Goal: Task Accomplishment & Management: Complete application form

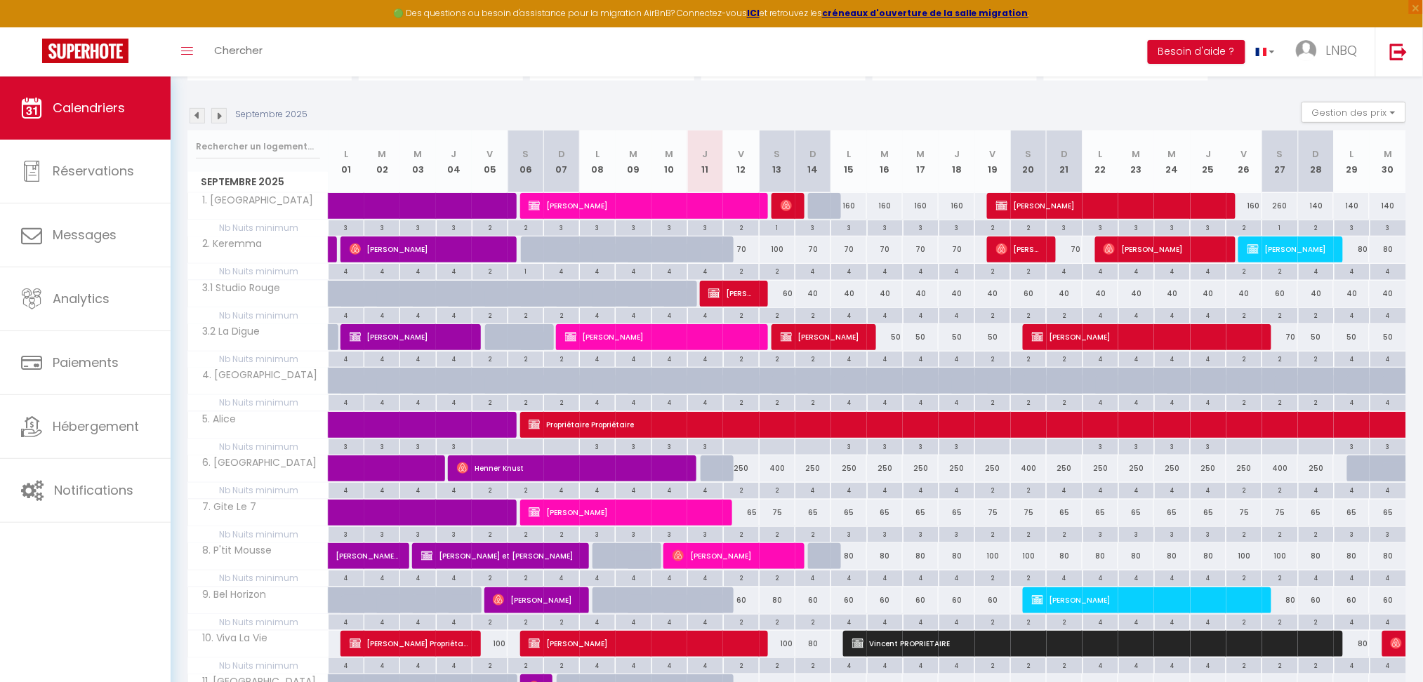
scroll to position [187, 0]
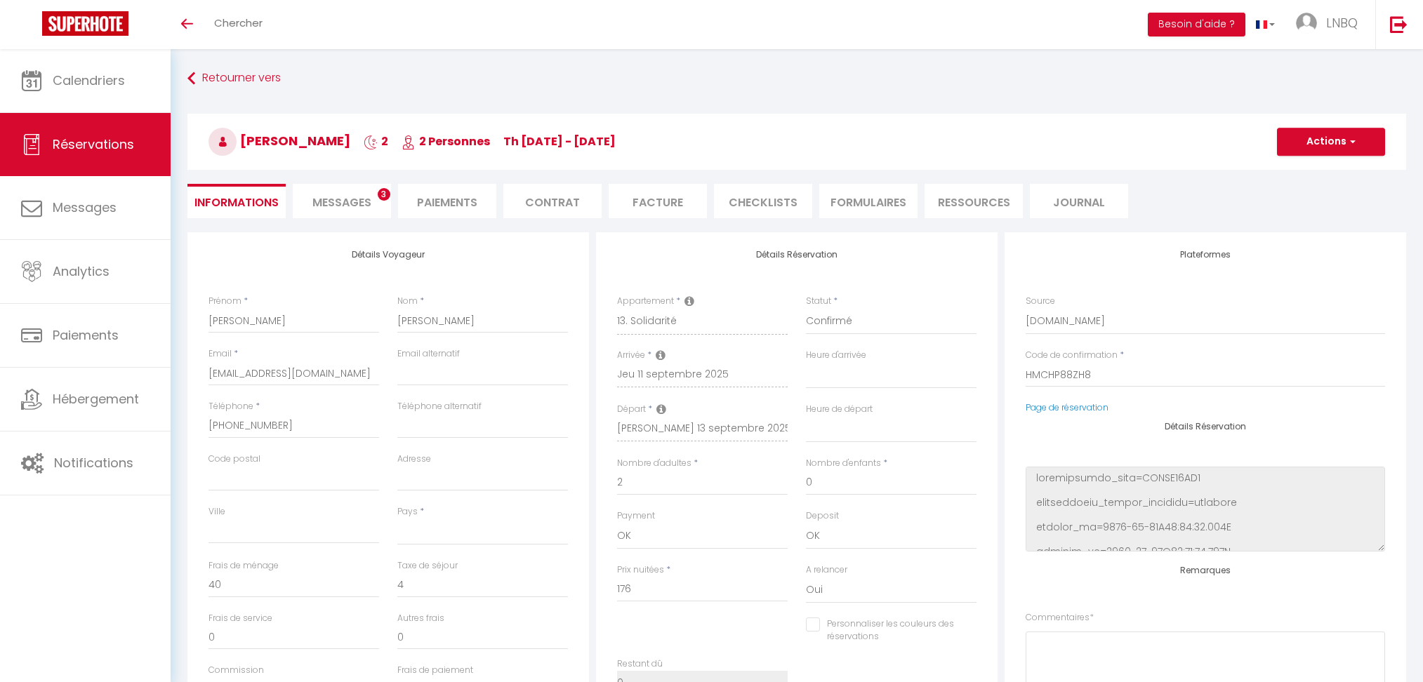
select select
select select "54698"
select select
select select "1"
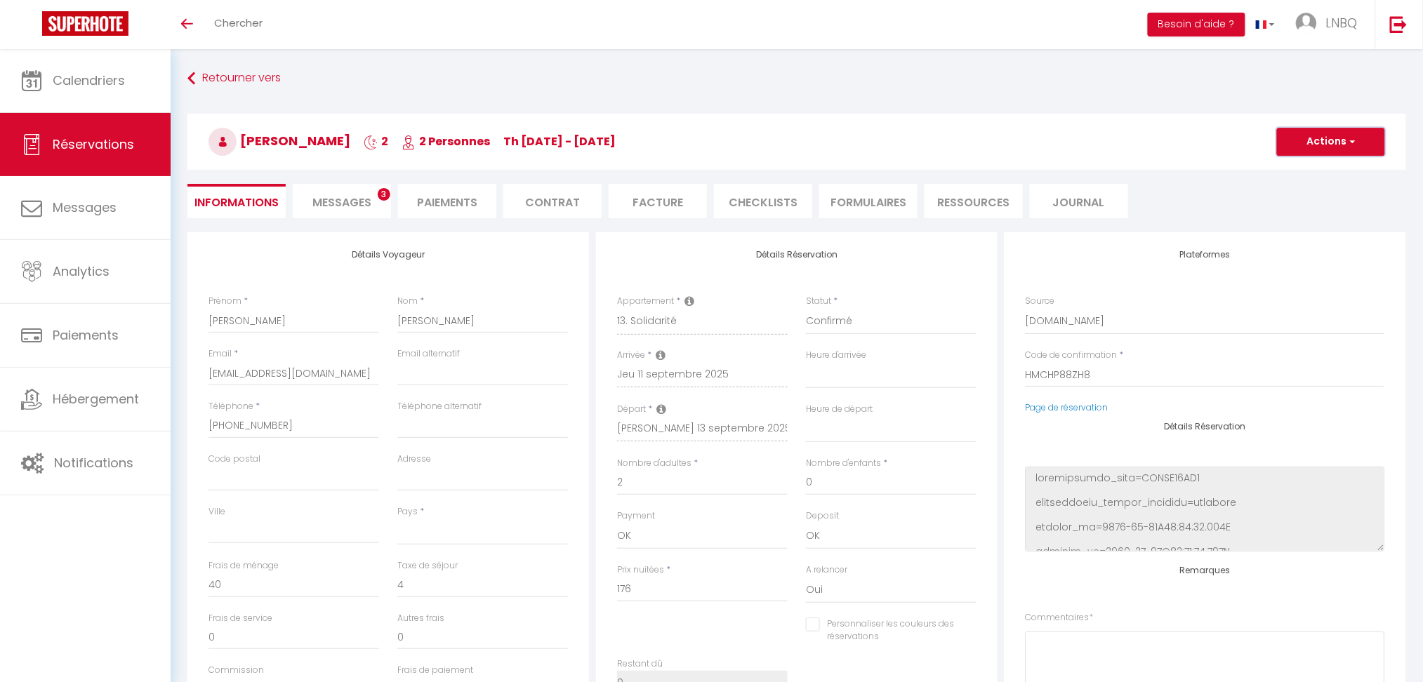
click at [1304, 143] on button "Actions" at bounding box center [1331, 142] width 108 height 28
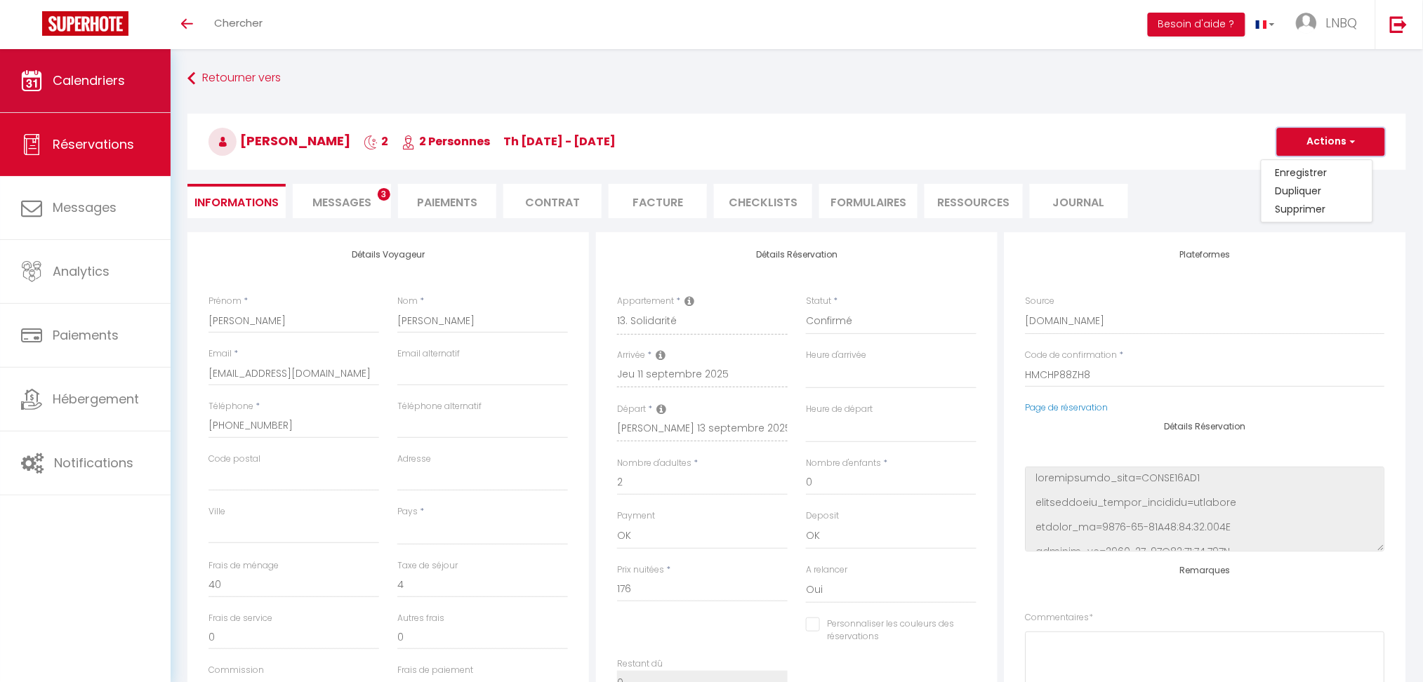
click at [51, 88] on link "Calendriers" at bounding box center [85, 80] width 171 height 63
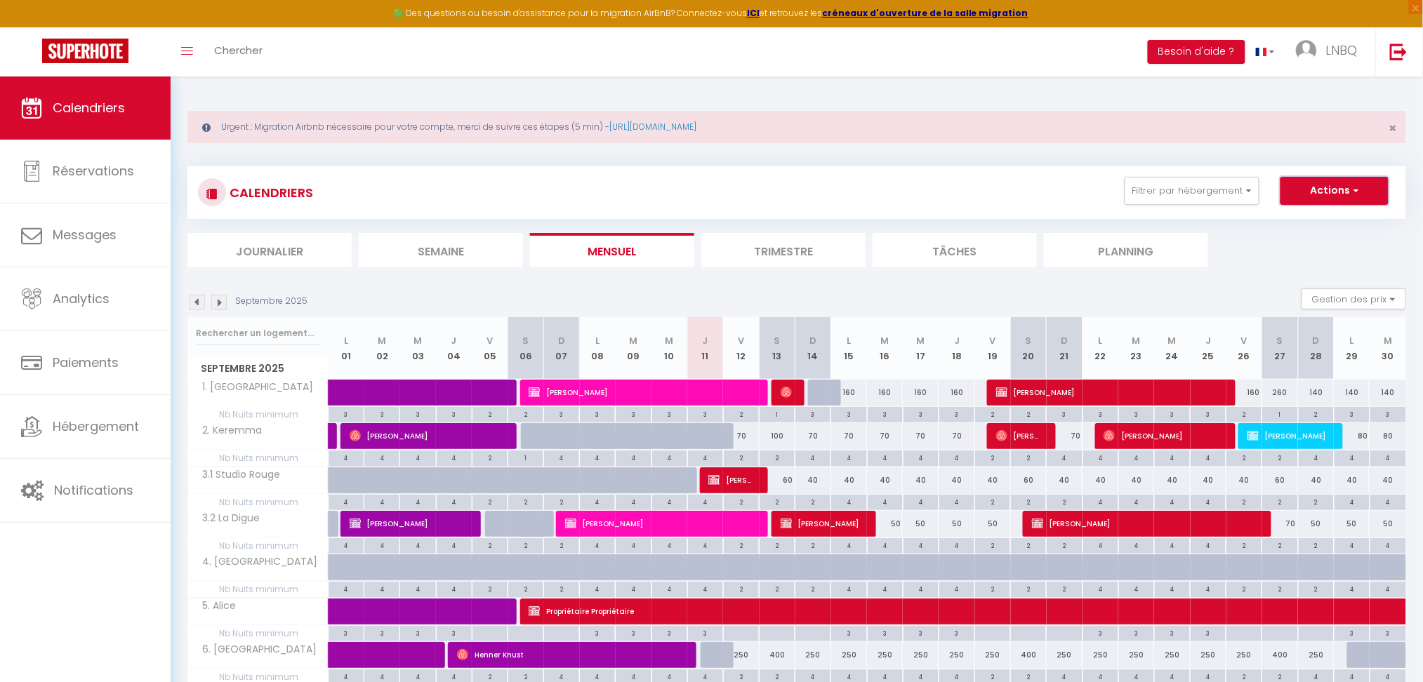
click at [1326, 185] on button "Actions" at bounding box center [1334, 191] width 108 height 28
click at [1289, 227] on link "Nouvelle réservation" at bounding box center [1319, 223] width 122 height 21
select select
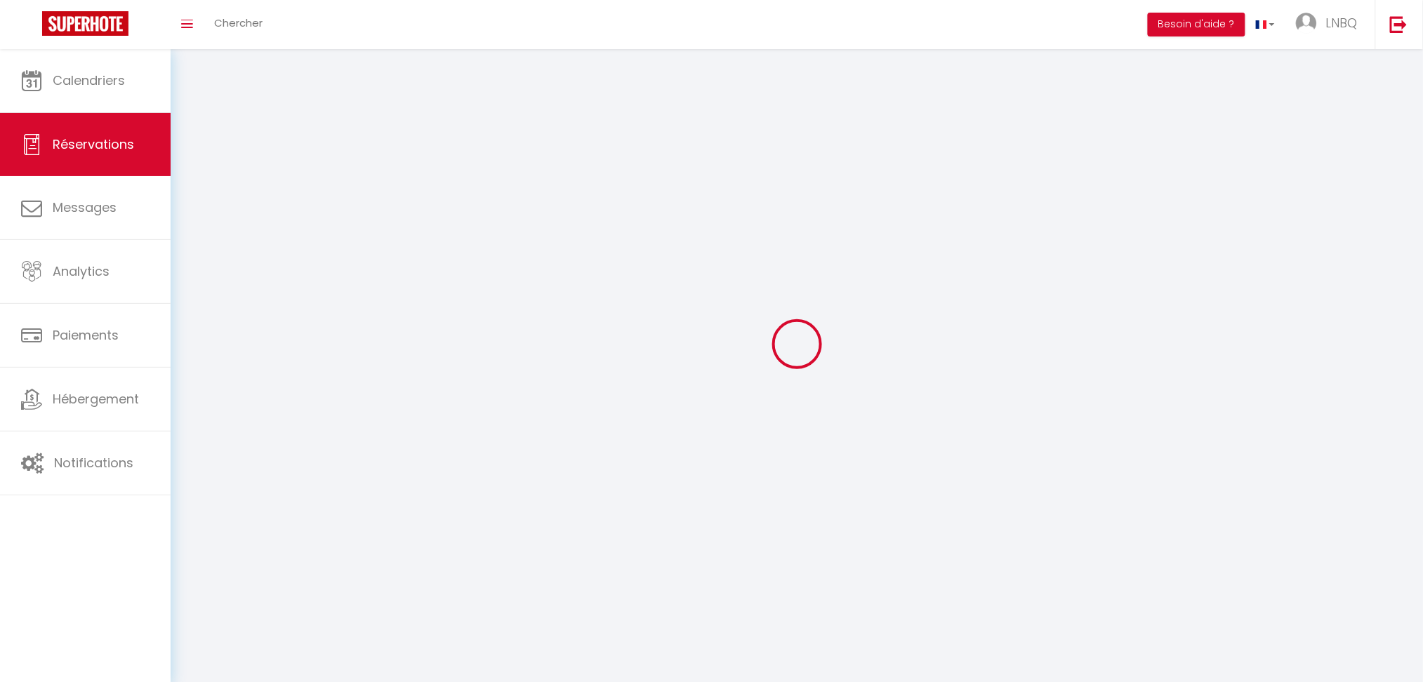
select select
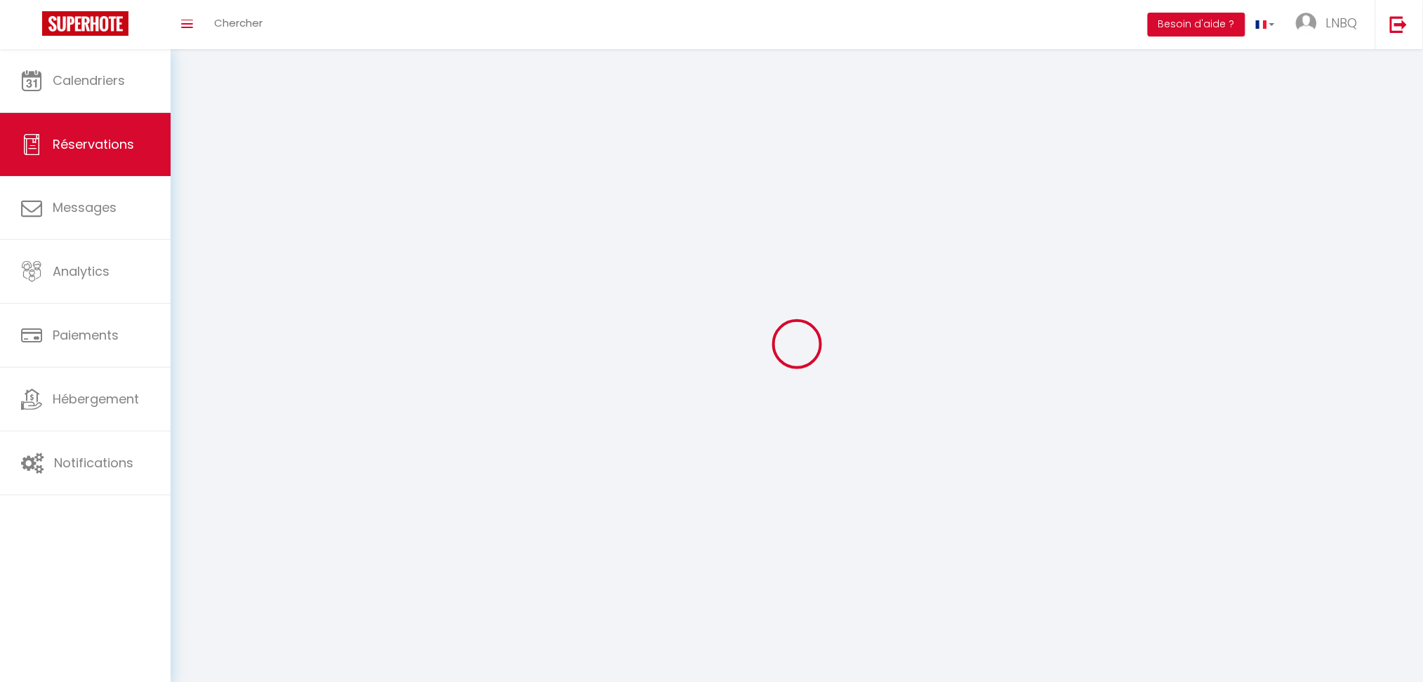
select select
checkbox input "false"
select select
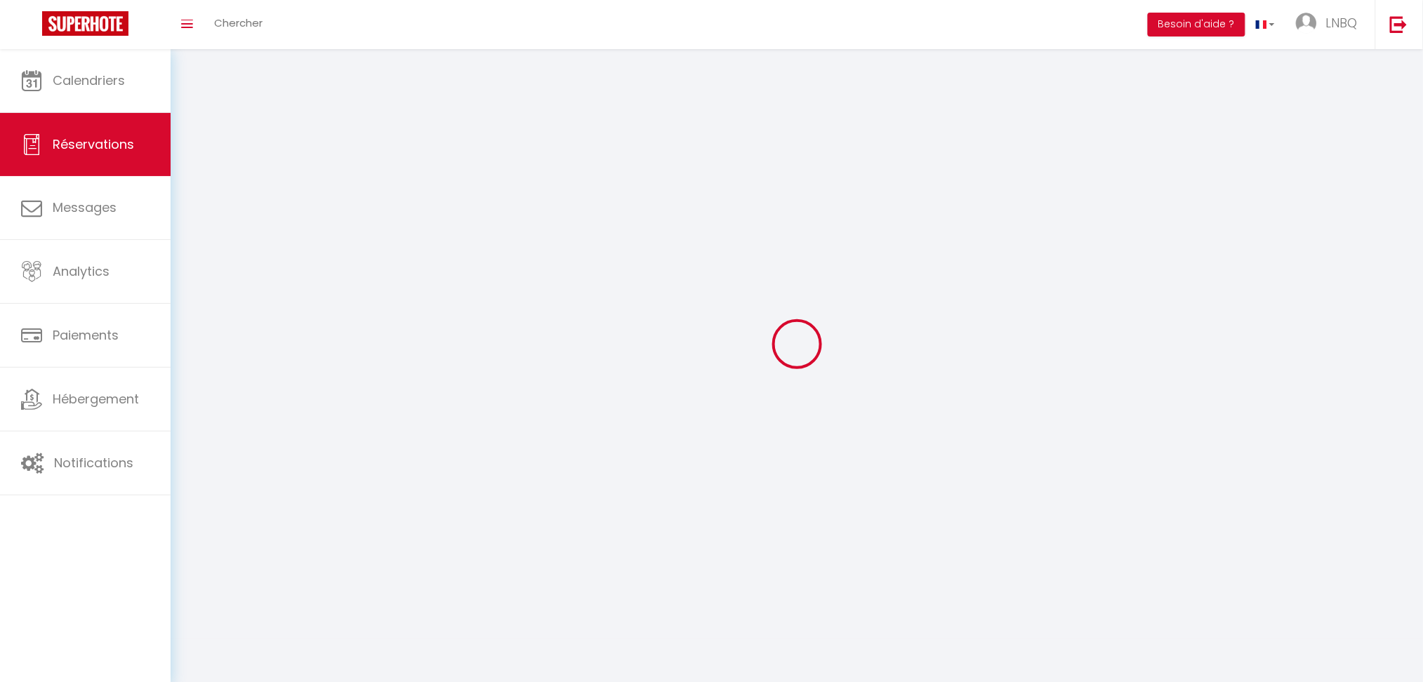
select select
checkbox input "false"
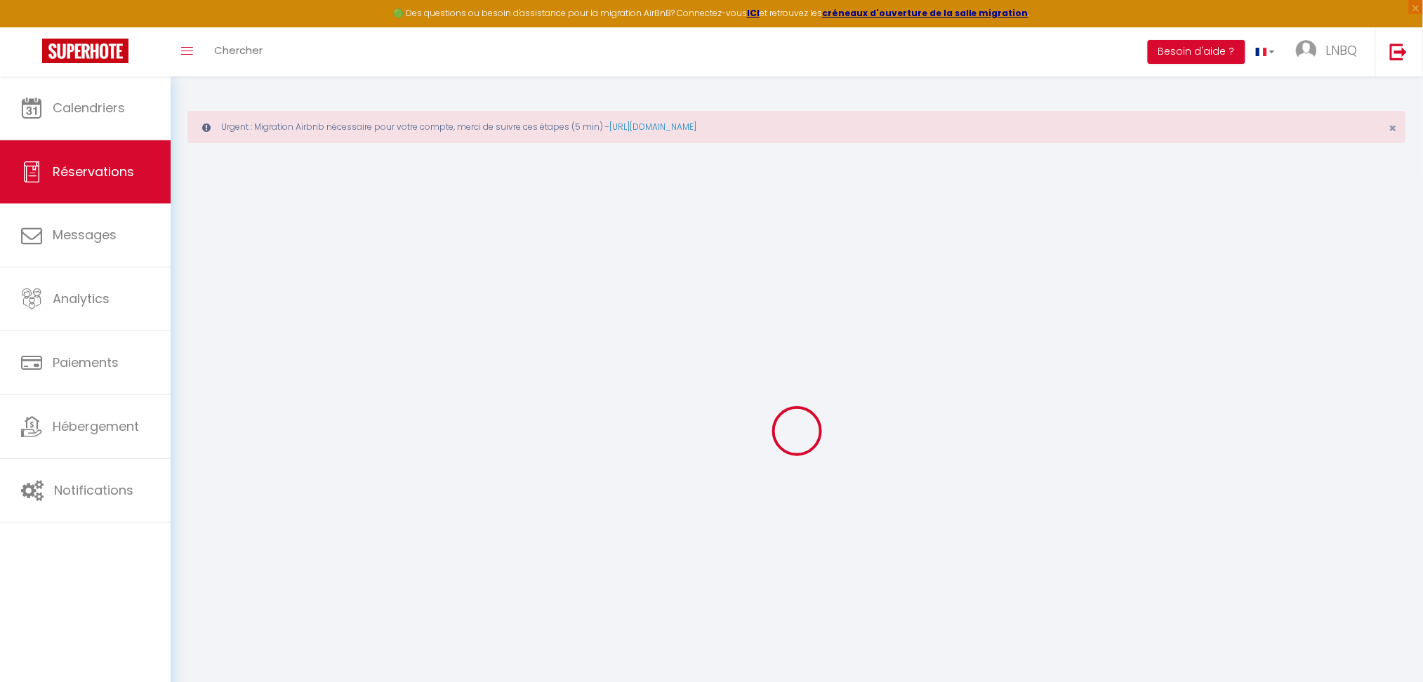
select select
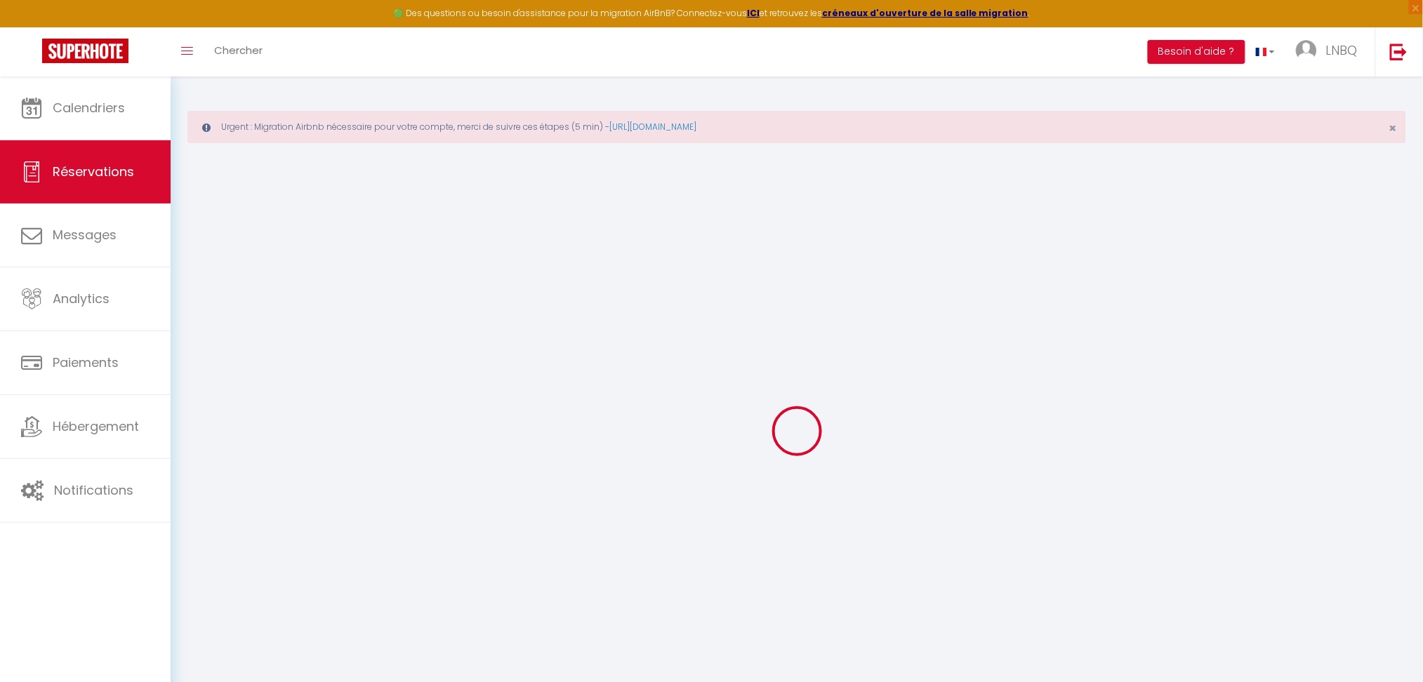
select select
checkbox input "false"
select select
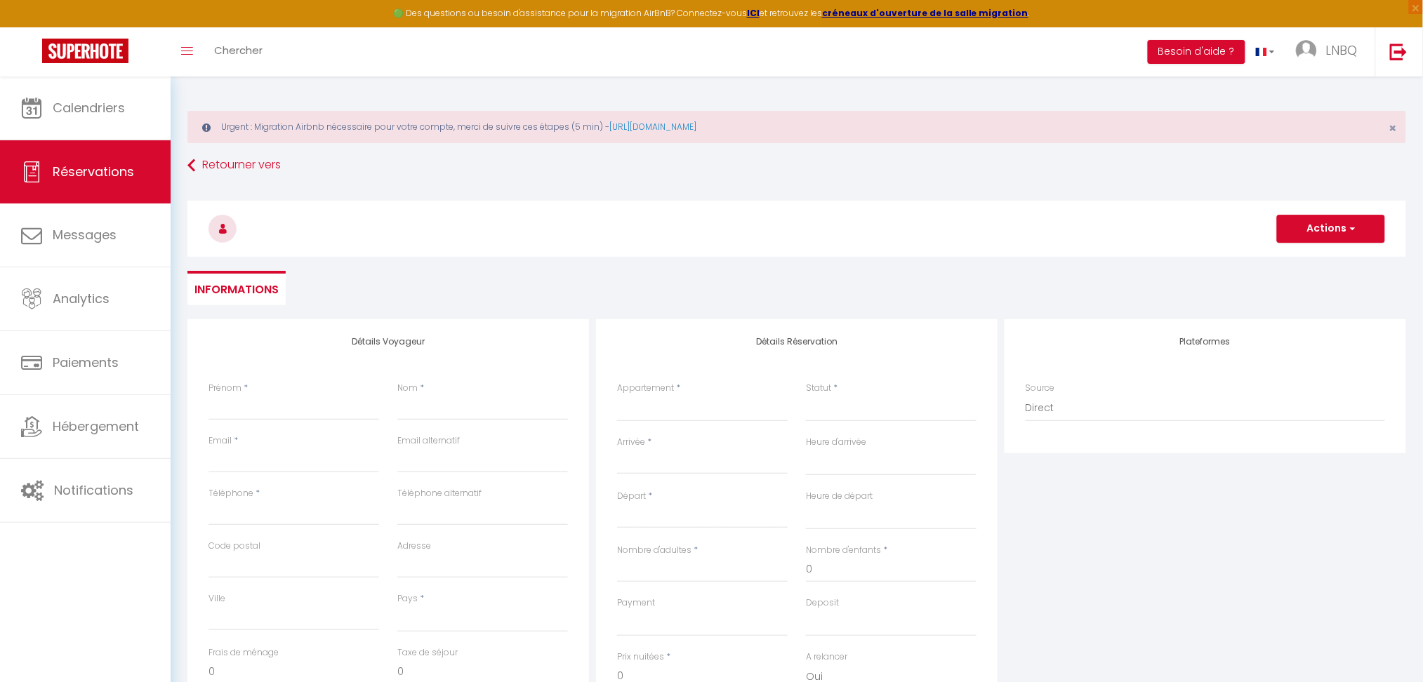
select select
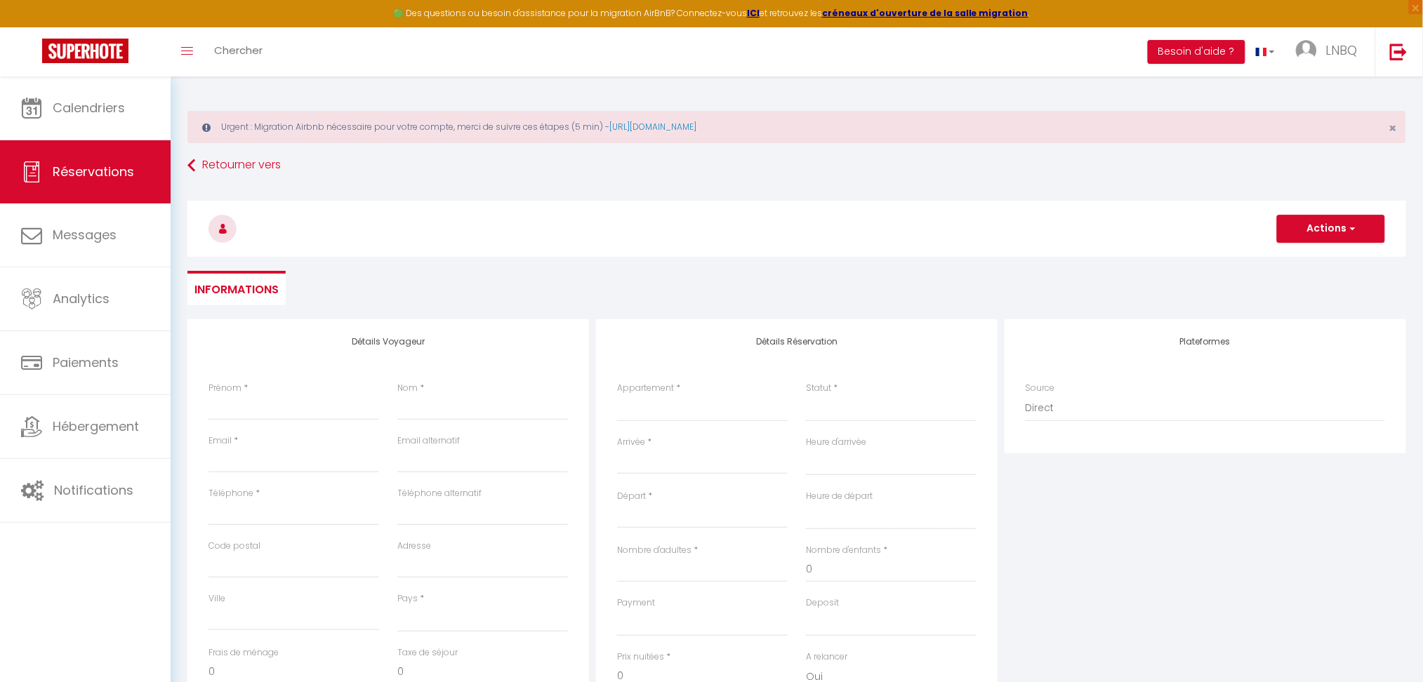
checkbox input "false"
select select
click at [634, 408] on select "1. [GEOGRAPHIC_DATA] 2. Keremma 3.1 Studio Rouge 3.2 La Digue 4. La Potinière 5…" at bounding box center [702, 408] width 171 height 27
select select "28465"
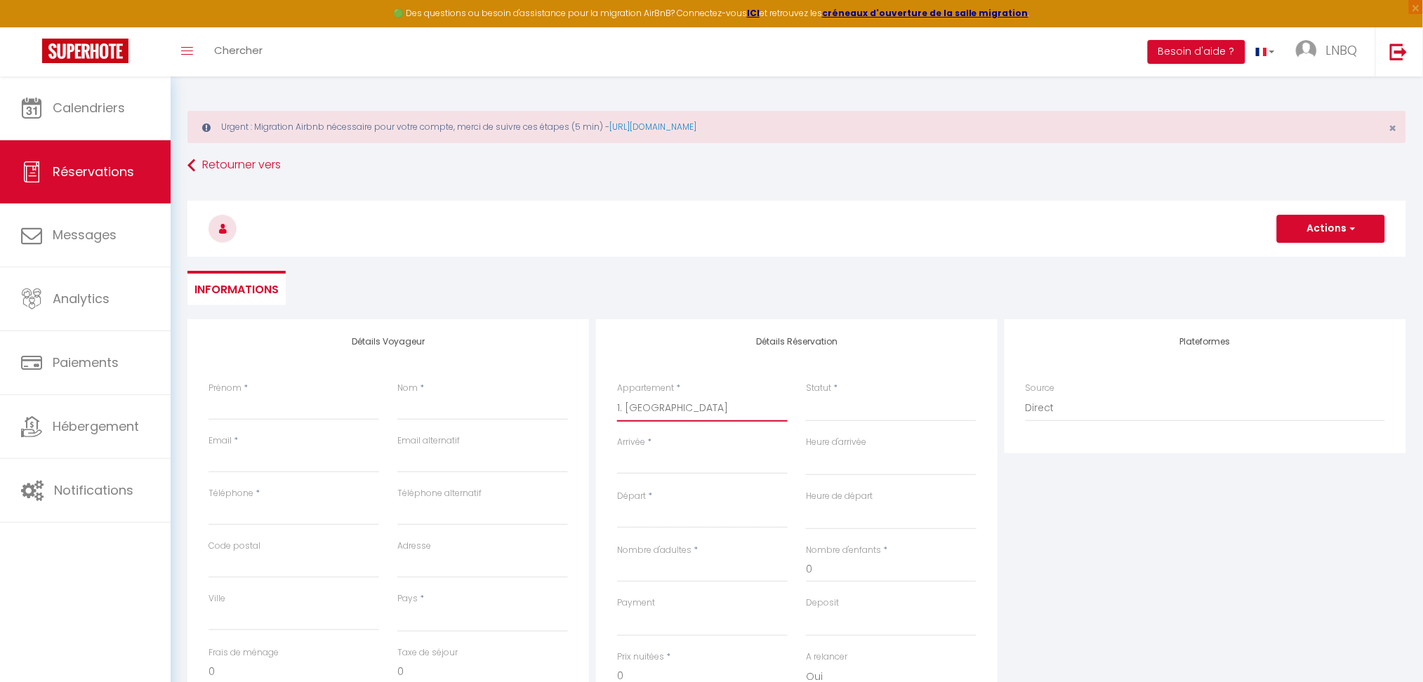
click at [617, 395] on select "1. [GEOGRAPHIC_DATA] 2. Keremma 3.1 Studio Rouge 3.2 La Digue 4. La Potinière 5…" at bounding box center [702, 408] width 171 height 27
select select
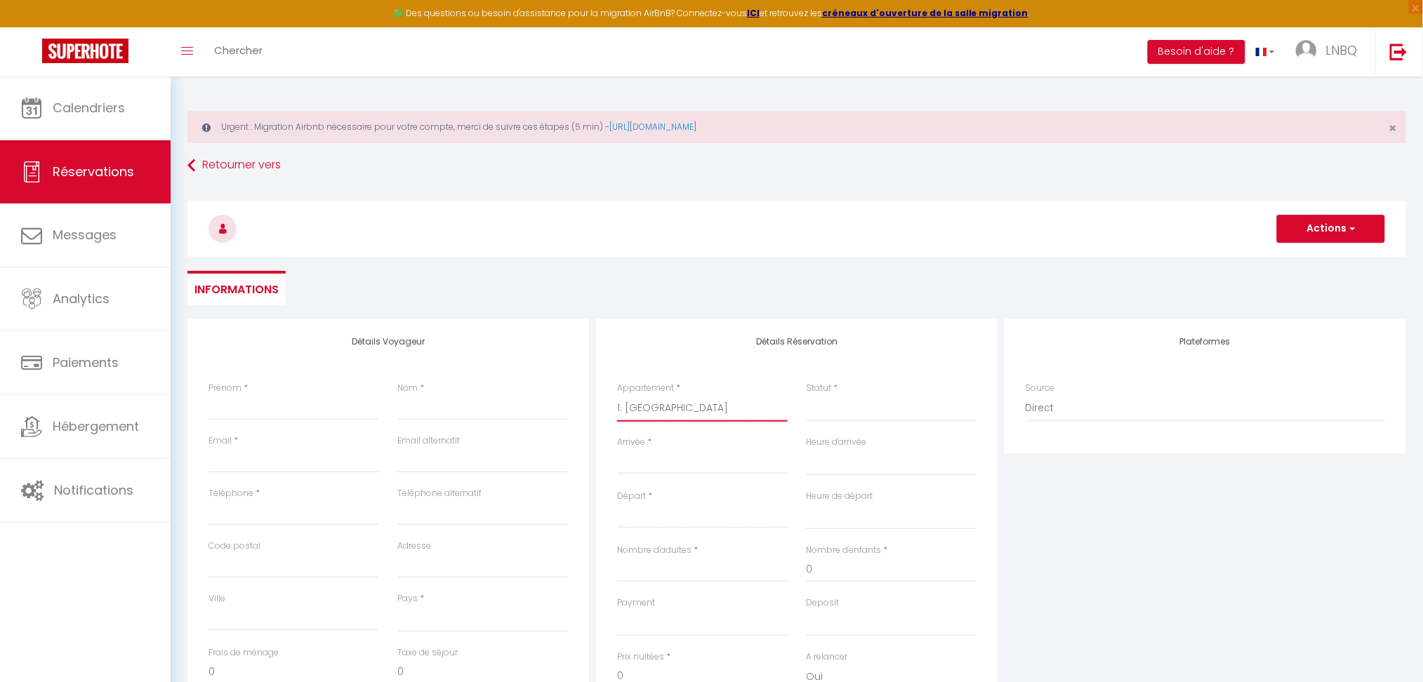
select select
checkbox input "false"
click at [629, 465] on input "Arrivée" at bounding box center [702, 463] width 171 height 18
select select
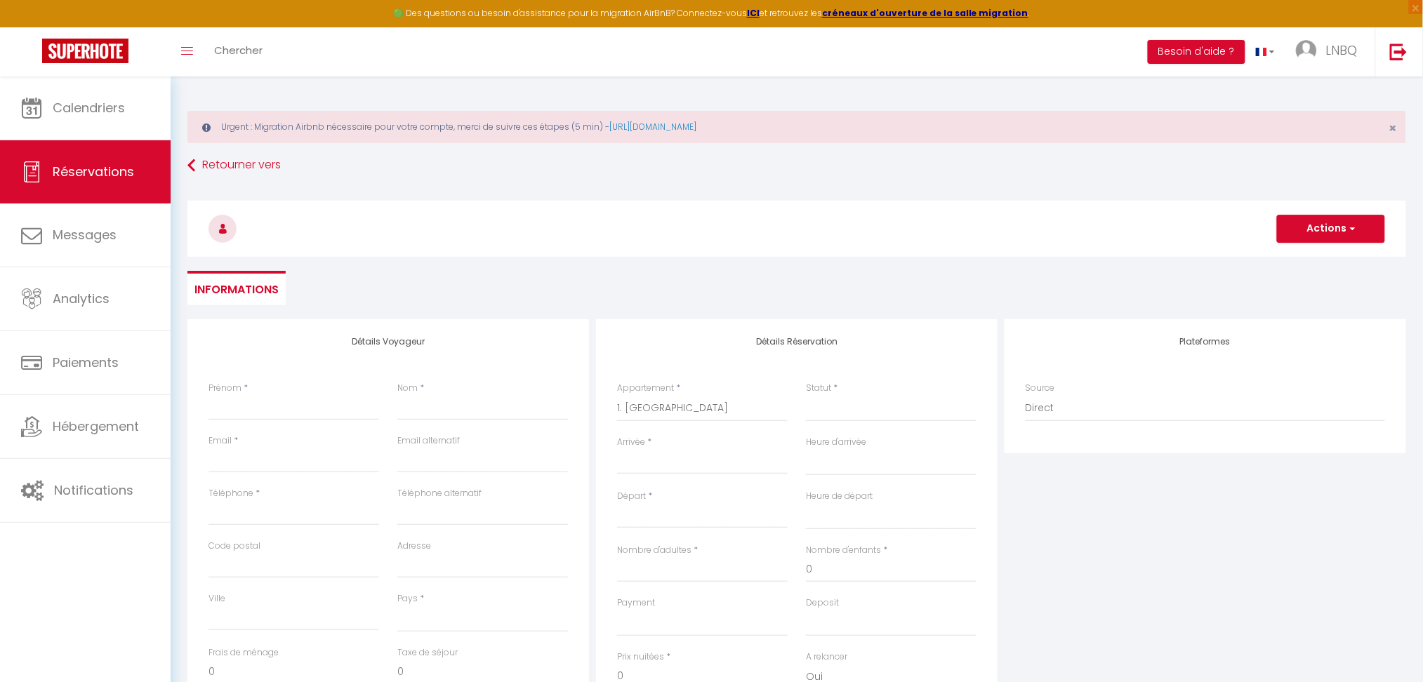
select select
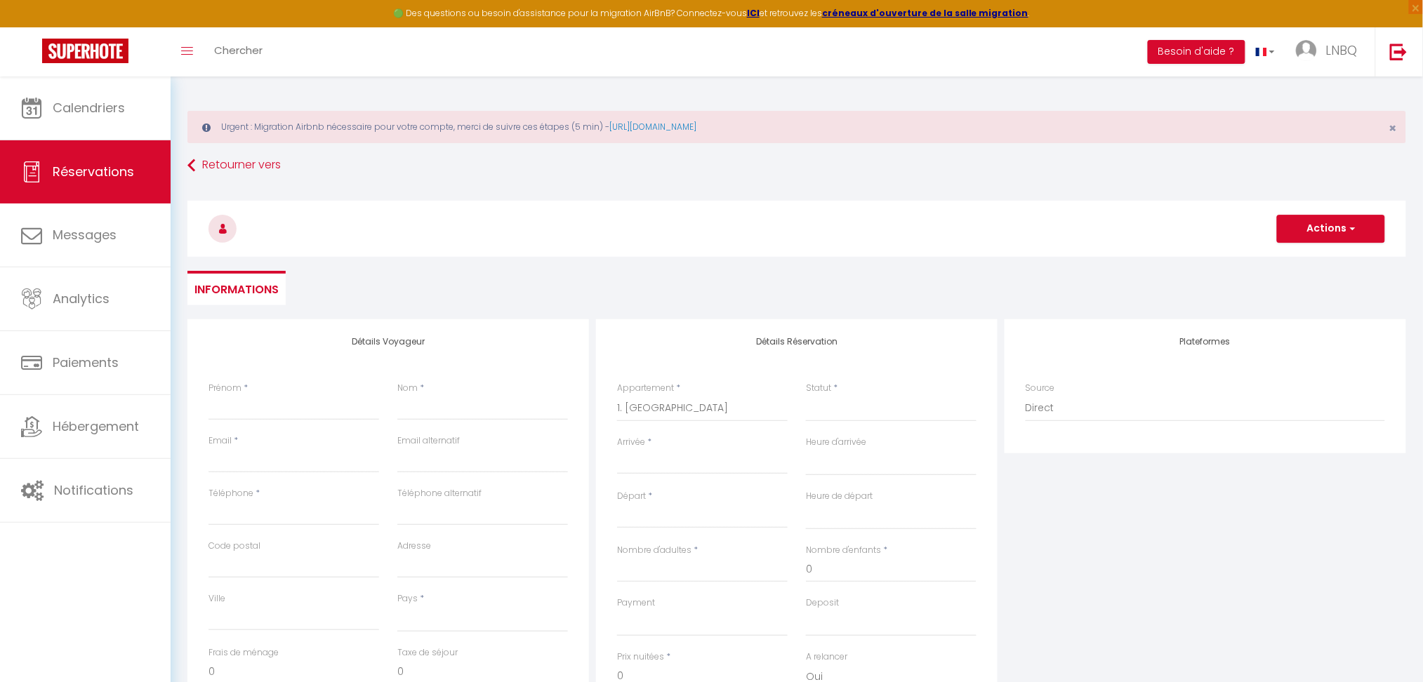
checkbox input "false"
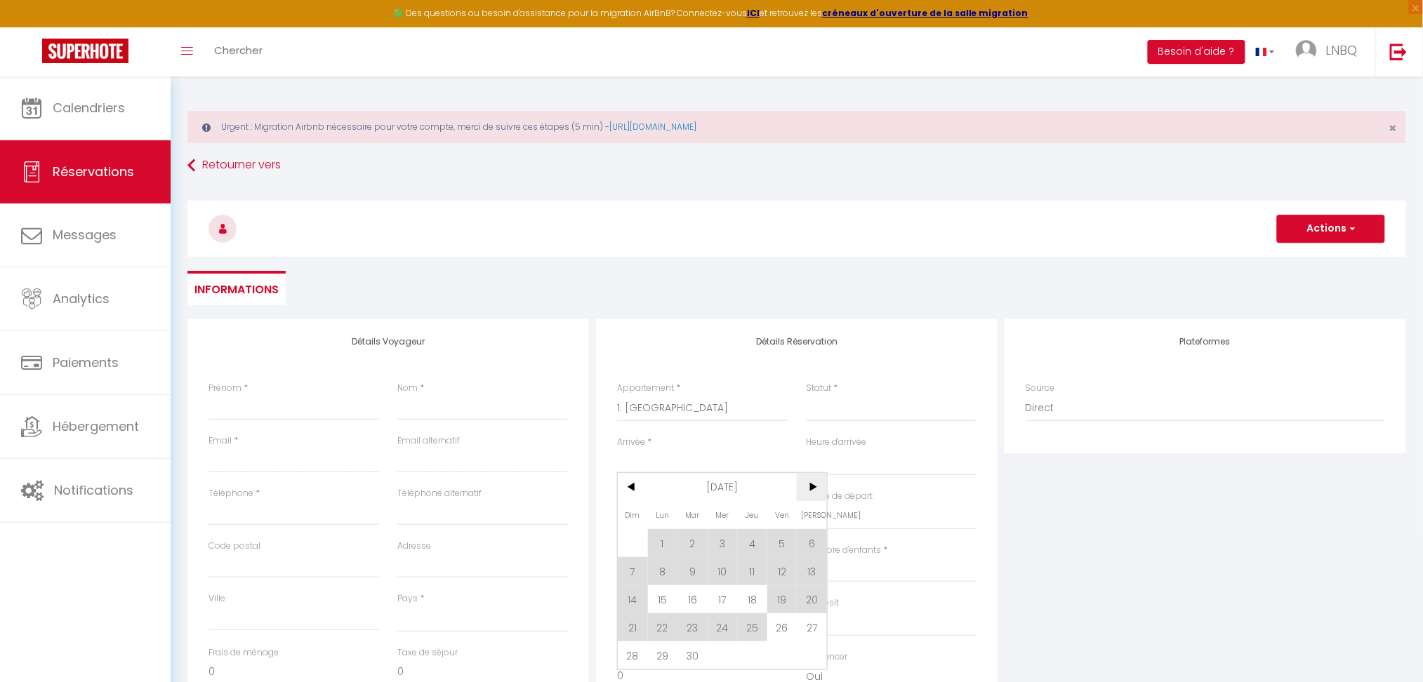
click at [821, 490] on span ">" at bounding box center [812, 487] width 30 height 28
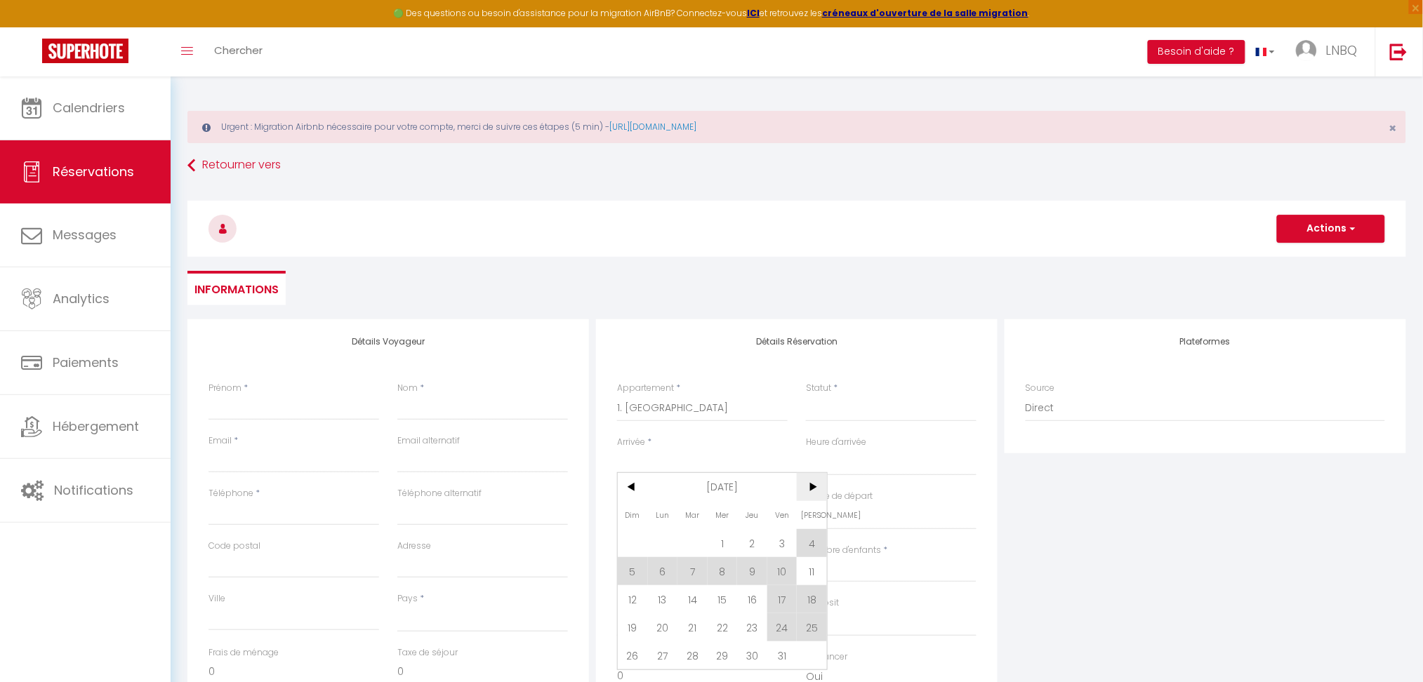
click at [820, 488] on span ">" at bounding box center [812, 487] width 30 height 28
click at [814, 568] on span "8" at bounding box center [812, 571] width 30 height 28
select select
type input "[PERSON_NAME] 08 Novembre 2025"
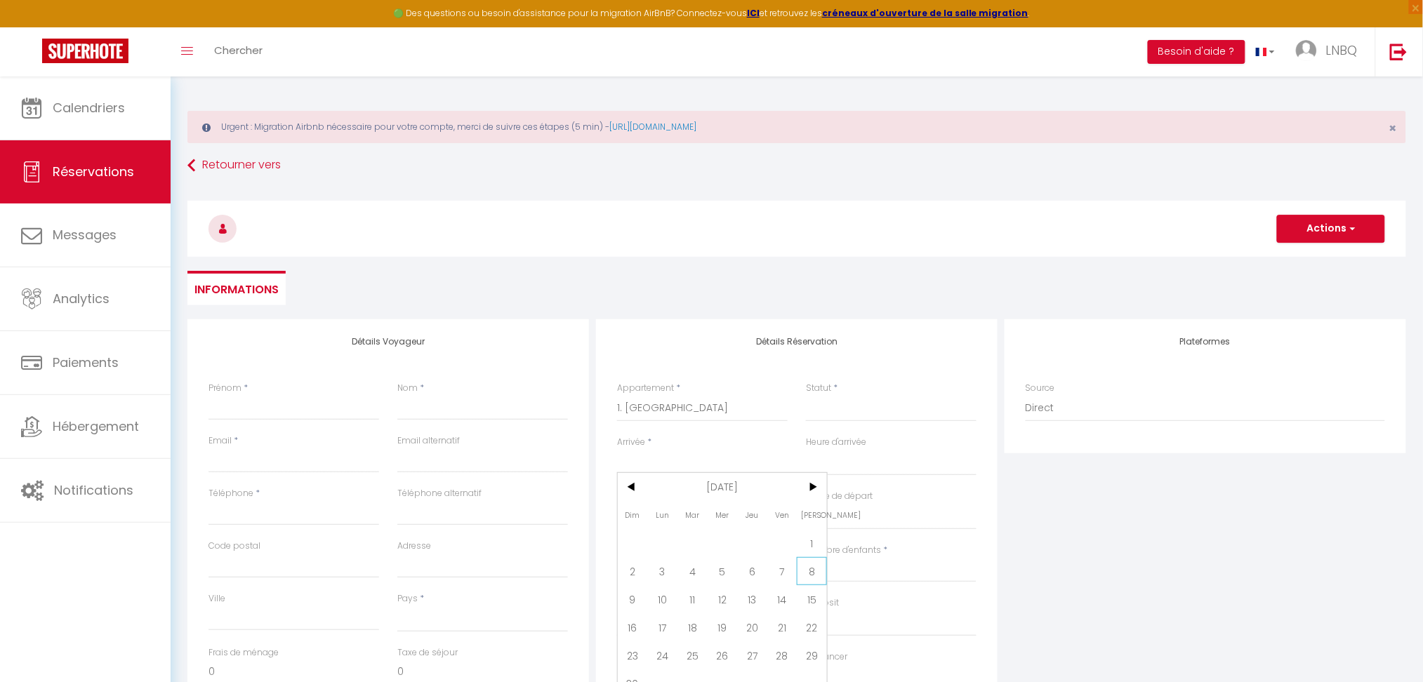
select select
type input "Dim 09 Novembre 2025"
select select
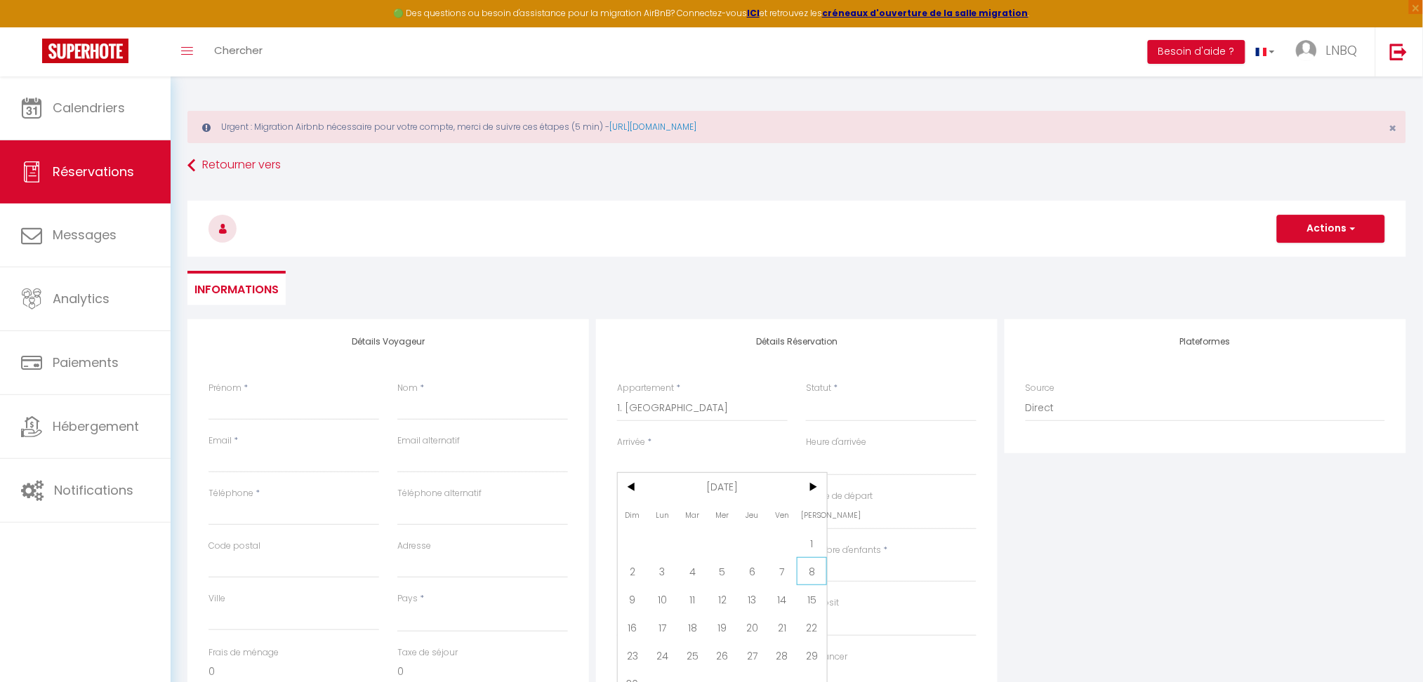
checkbox input "false"
click at [658, 508] on input "Dim 09 Novembre 2025" at bounding box center [702, 517] width 171 height 18
click at [696, 651] on span "11" at bounding box center [692, 653] width 30 height 28
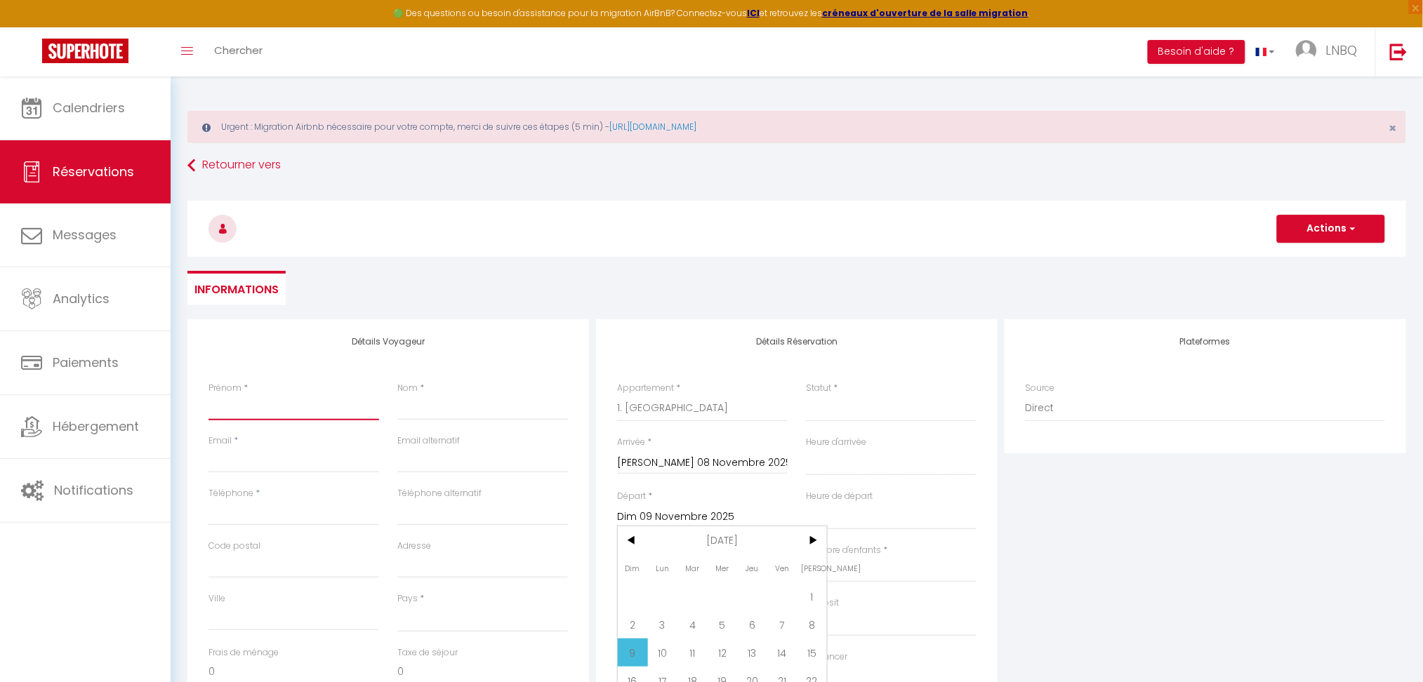
select select
type input "[DATE] Novembre 2025"
select select
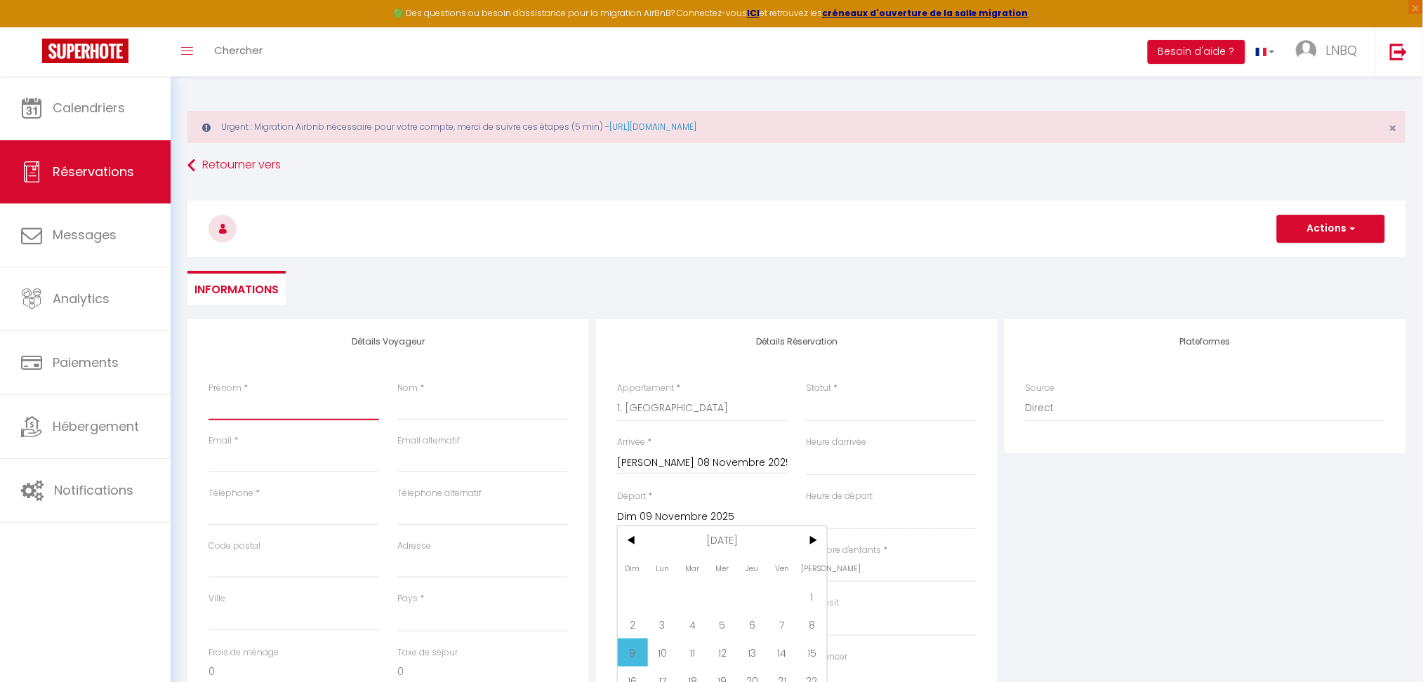
select select
checkbox input "false"
click at [278, 415] on input "Prénom" at bounding box center [293, 407] width 171 height 25
paste input "Mr et Mme [PERSON_NAME] et [PERSON_NAME] [STREET_ADDRESS][GEOGRAPHIC_DATA][EMAI…"
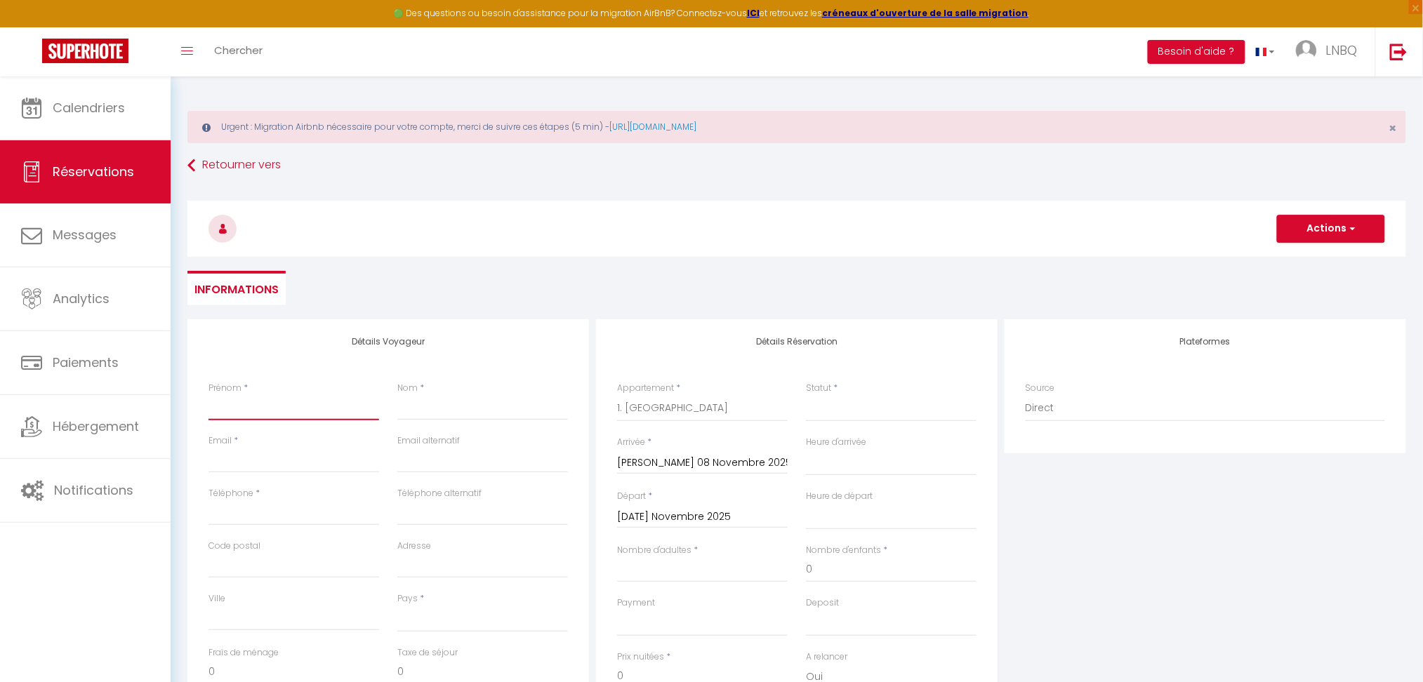
type input "Mr et Mme [PERSON_NAME] et [PERSON_NAME] [STREET_ADDRESS][GEOGRAPHIC_DATA][EMAI…"
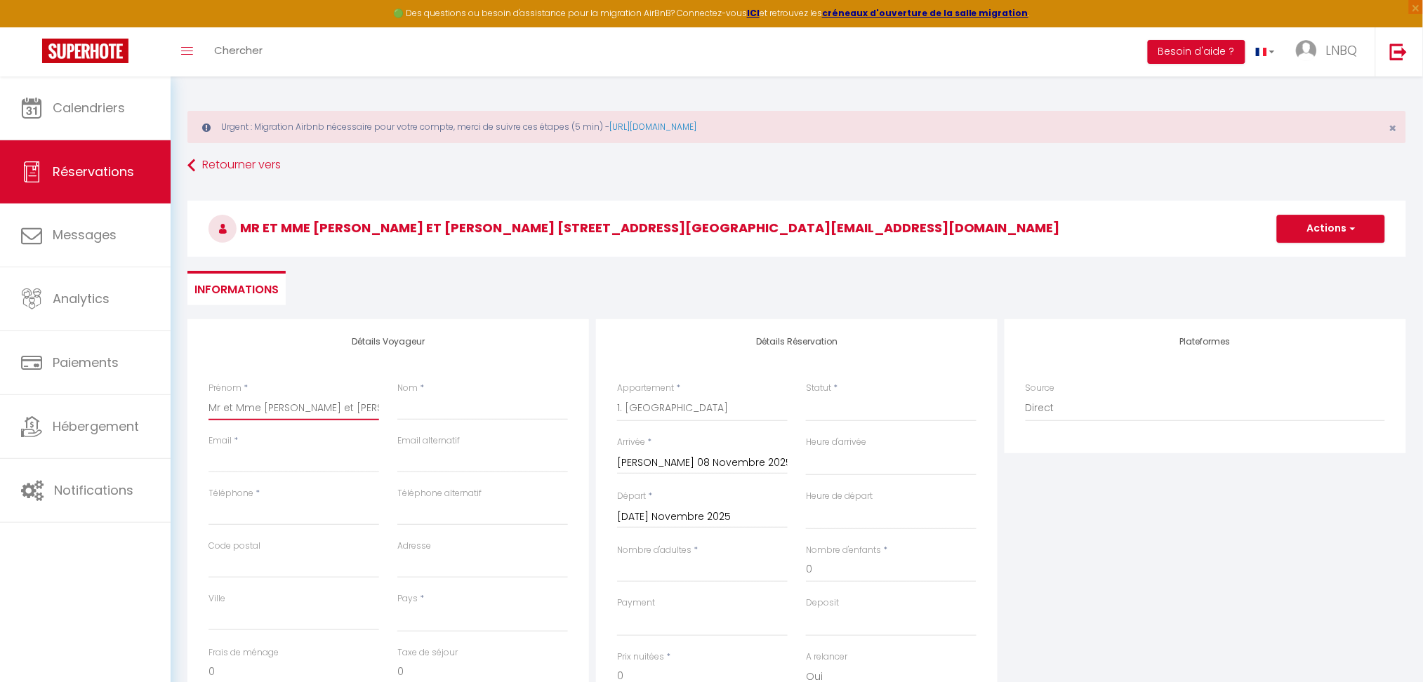
select select
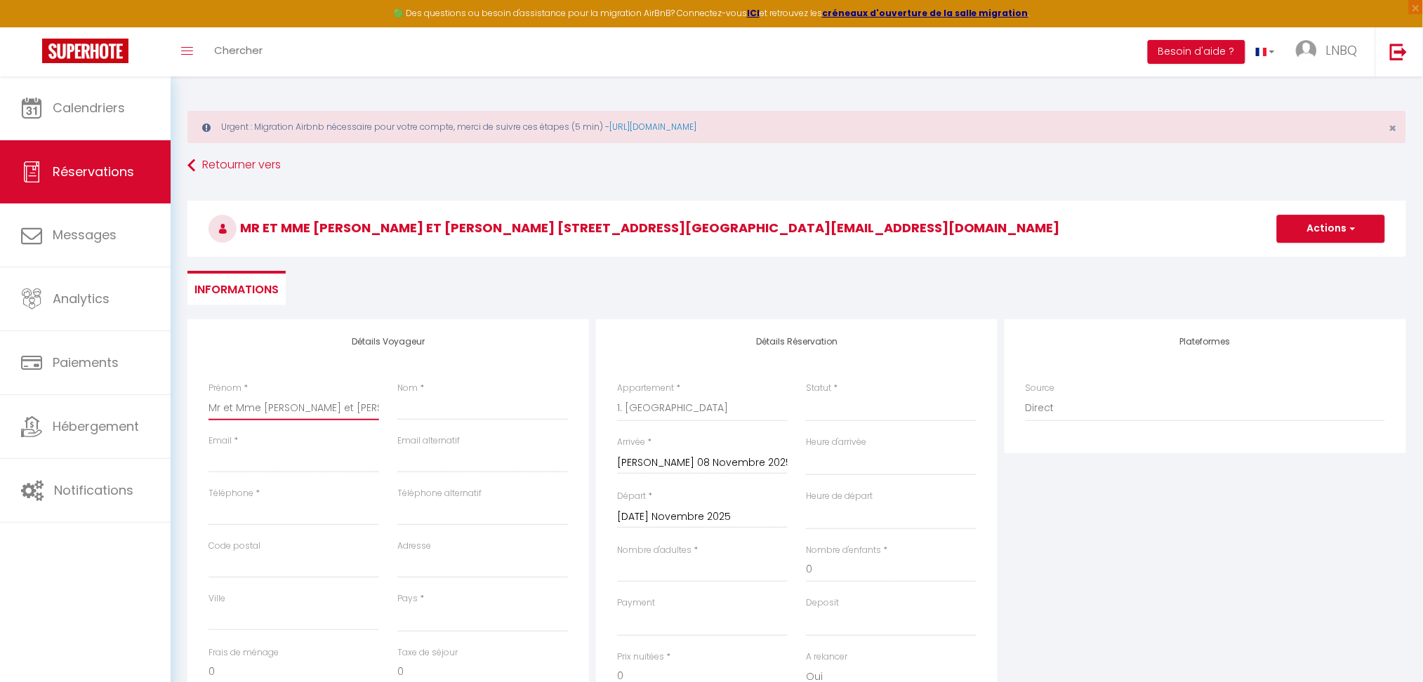
select select
checkbox input "false"
drag, startPoint x: 260, startPoint y: 406, endPoint x: 402, endPoint y: 408, distance: 142.5
click at [402, 408] on div "Prénom * Mr et Mme [PERSON_NAME] et [PERSON_NAME] [STREET_ADDRESS] [EMAIL_ADDRE…" at bounding box center [388, 408] width 378 height 53
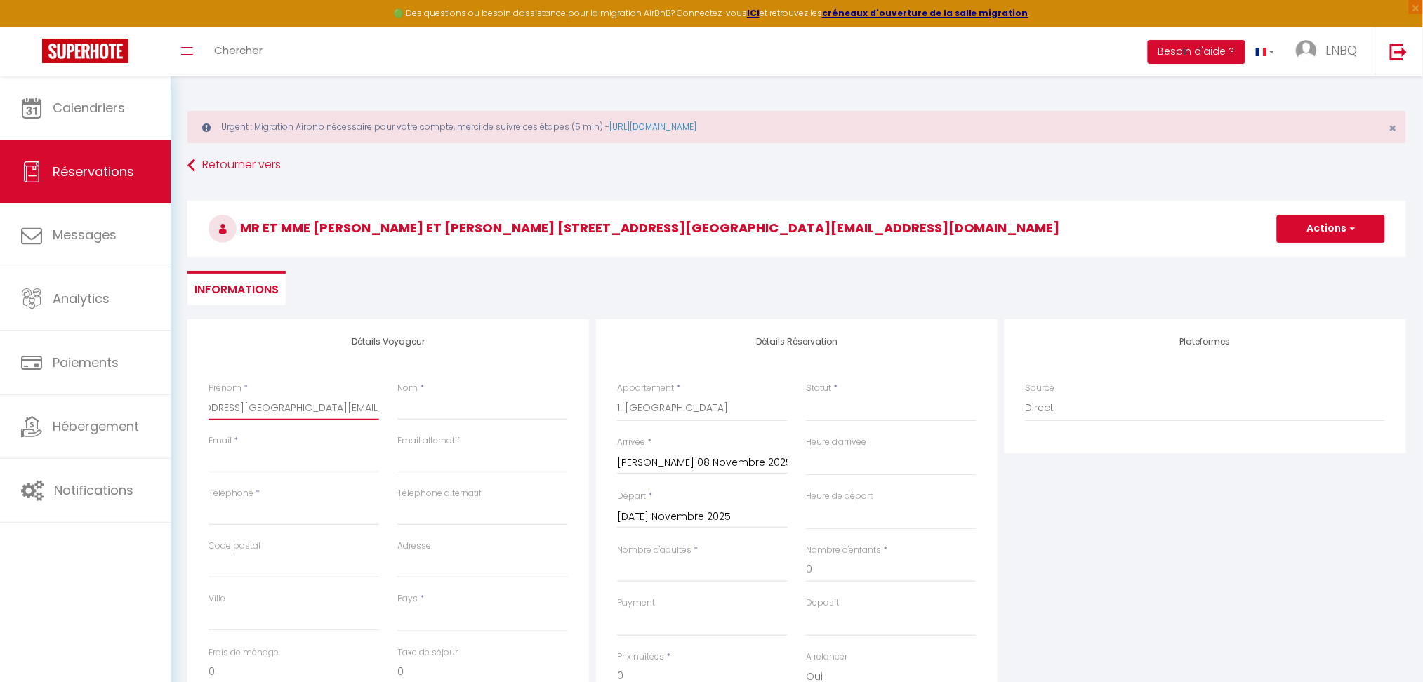
type input "Mr et Mme [PERSON_NAME] et [PERSON_NAME] [STREET_ADDRESS]"
select select
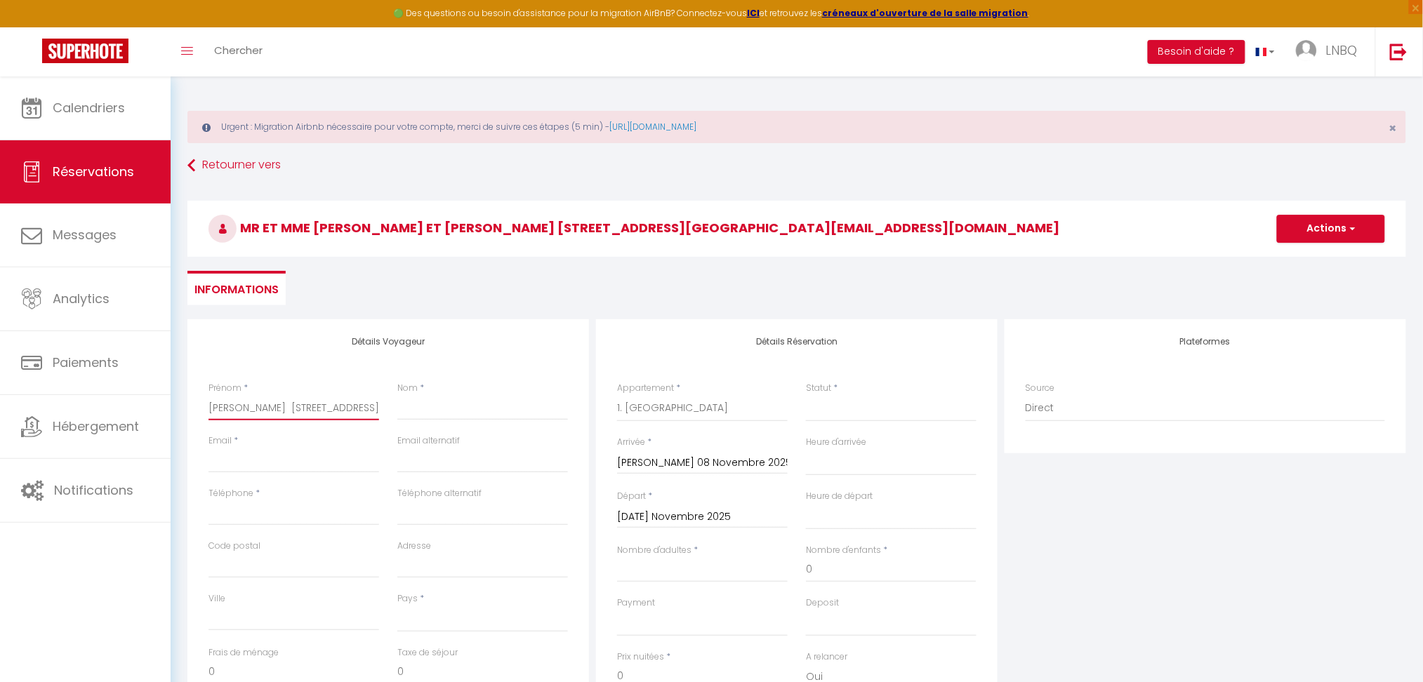
select select
checkbox input "false"
type input "Mr et Mme [PERSON_NAME] et [PERSON_NAME] [STREET_ADDRESS]"
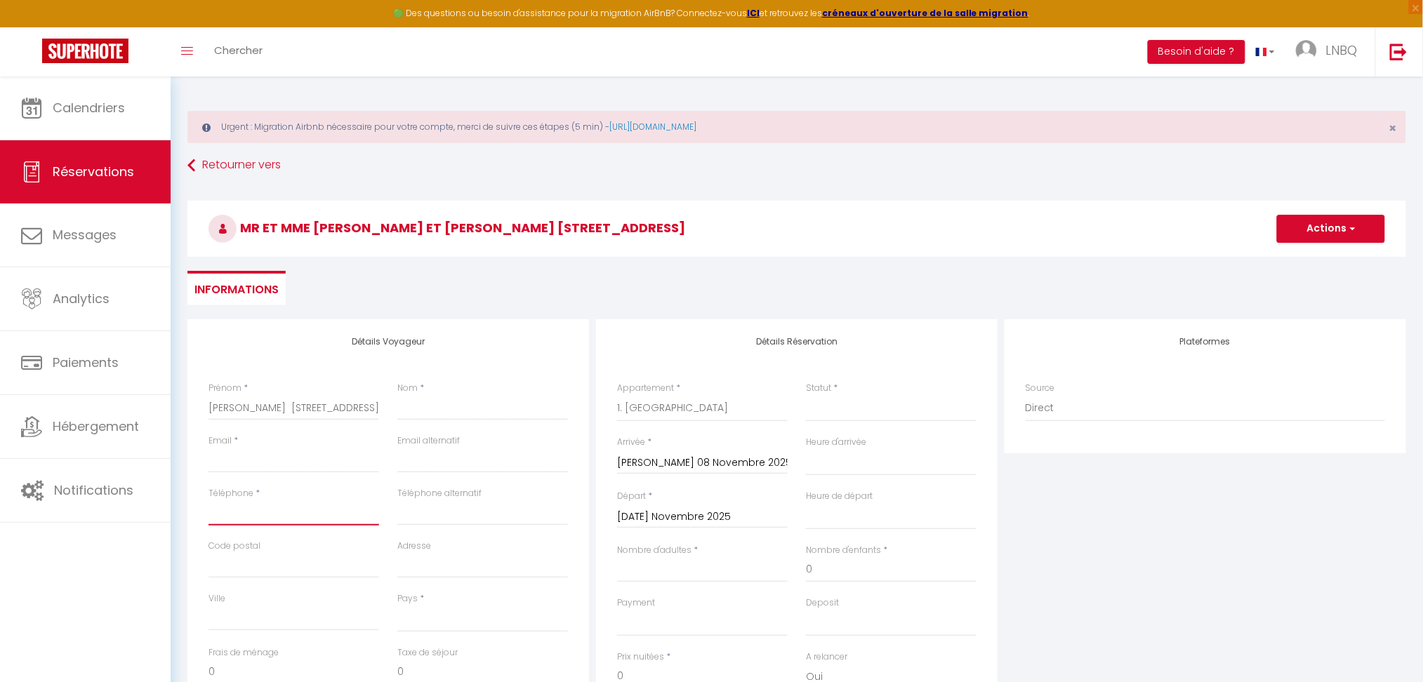
click at [246, 517] on input "Téléphone" at bounding box center [293, 512] width 171 height 25
click at [237, 455] on input "Email client" at bounding box center [293, 460] width 171 height 25
paste input "[EMAIL_ADDRESS][DOMAIN_NAME]"
type input "[EMAIL_ADDRESS][DOMAIN_NAME]"
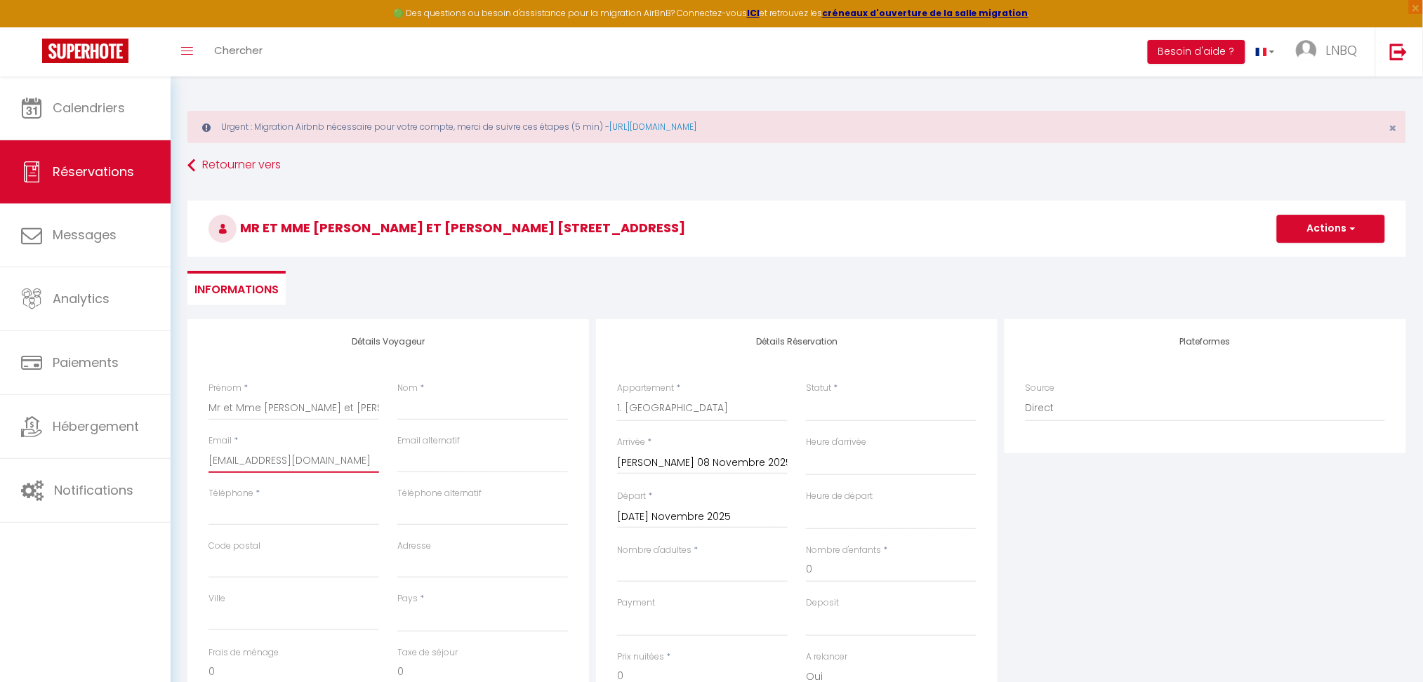
select select
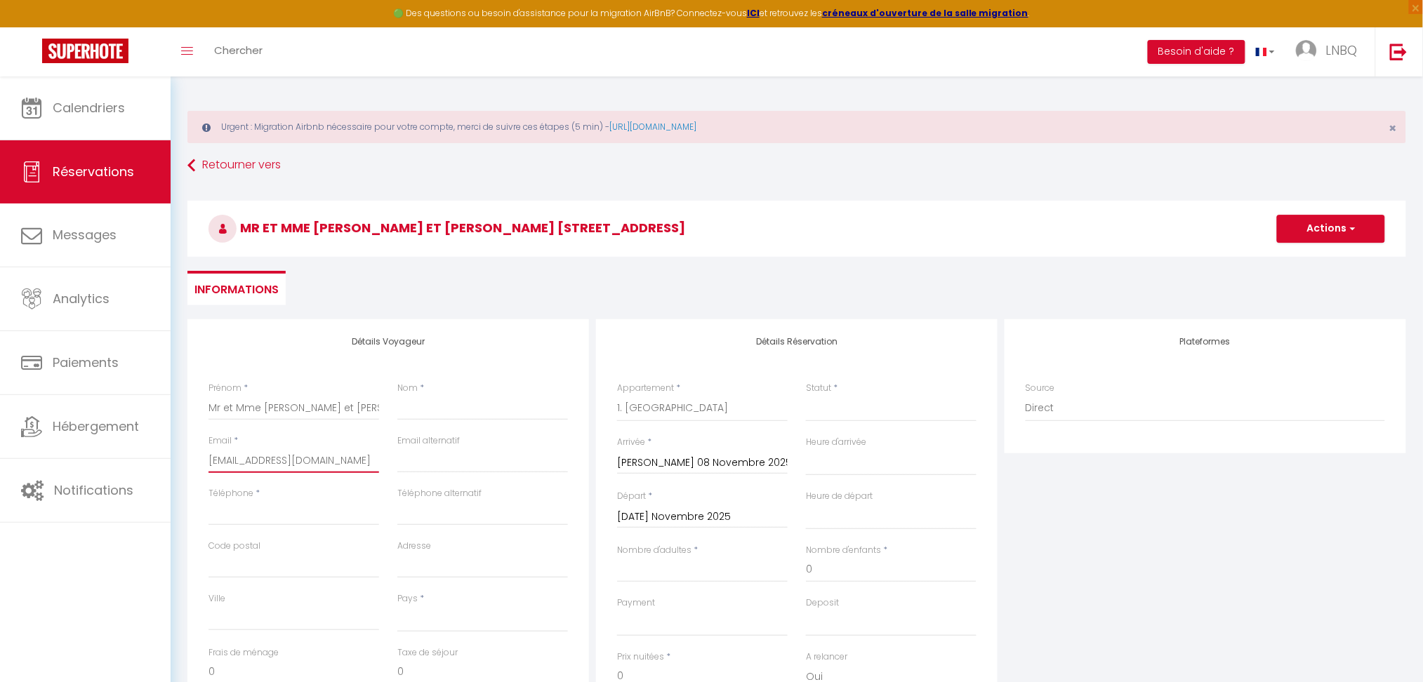
select select
checkbox input "false"
type input "[EMAIL_ADDRESS][DOMAIN_NAME]"
drag, startPoint x: 256, startPoint y: 403, endPoint x: 185, endPoint y: 404, distance: 70.9
click at [185, 404] on div "Détails Voyageur Prénom * Mr et Mme [PERSON_NAME] et [PERSON_NAME] [STREET_ADDR…" at bounding box center [388, 570] width 408 height 502
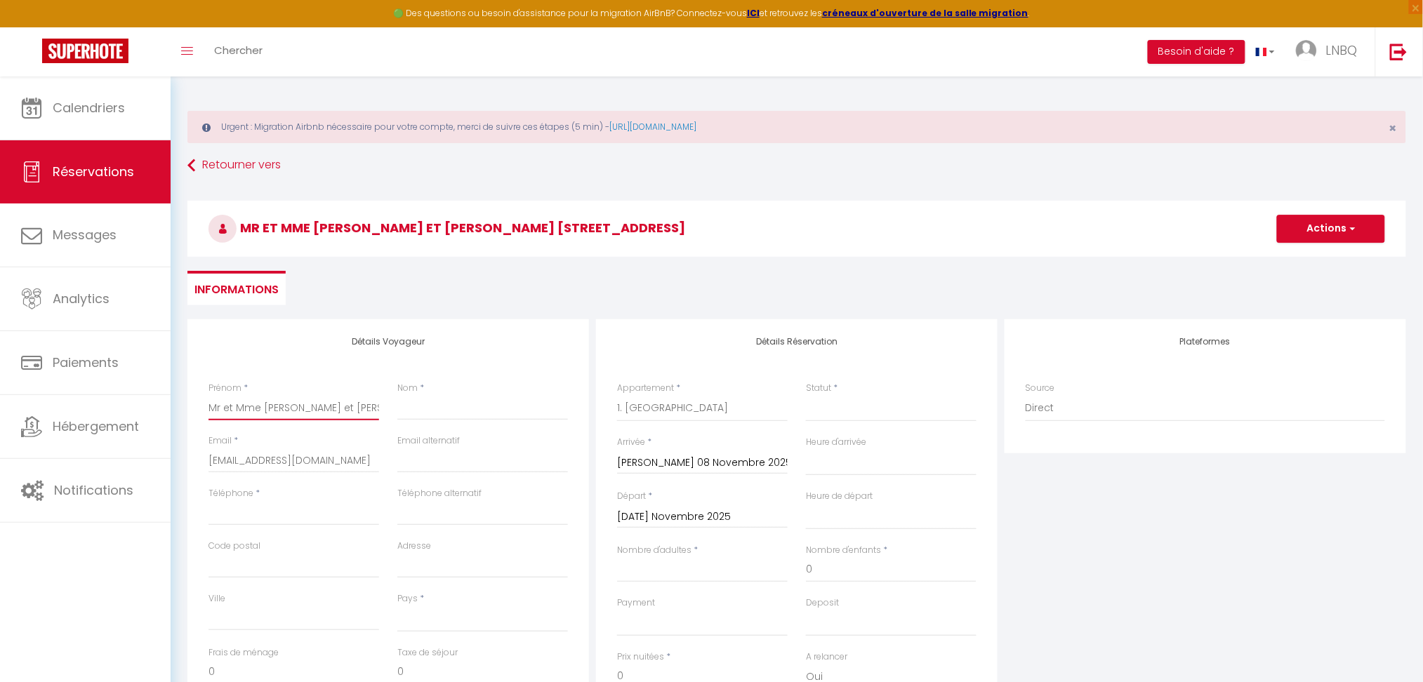
type input "[PERSON_NAME] et [PERSON_NAME] [STREET_ADDRESS]"
select select
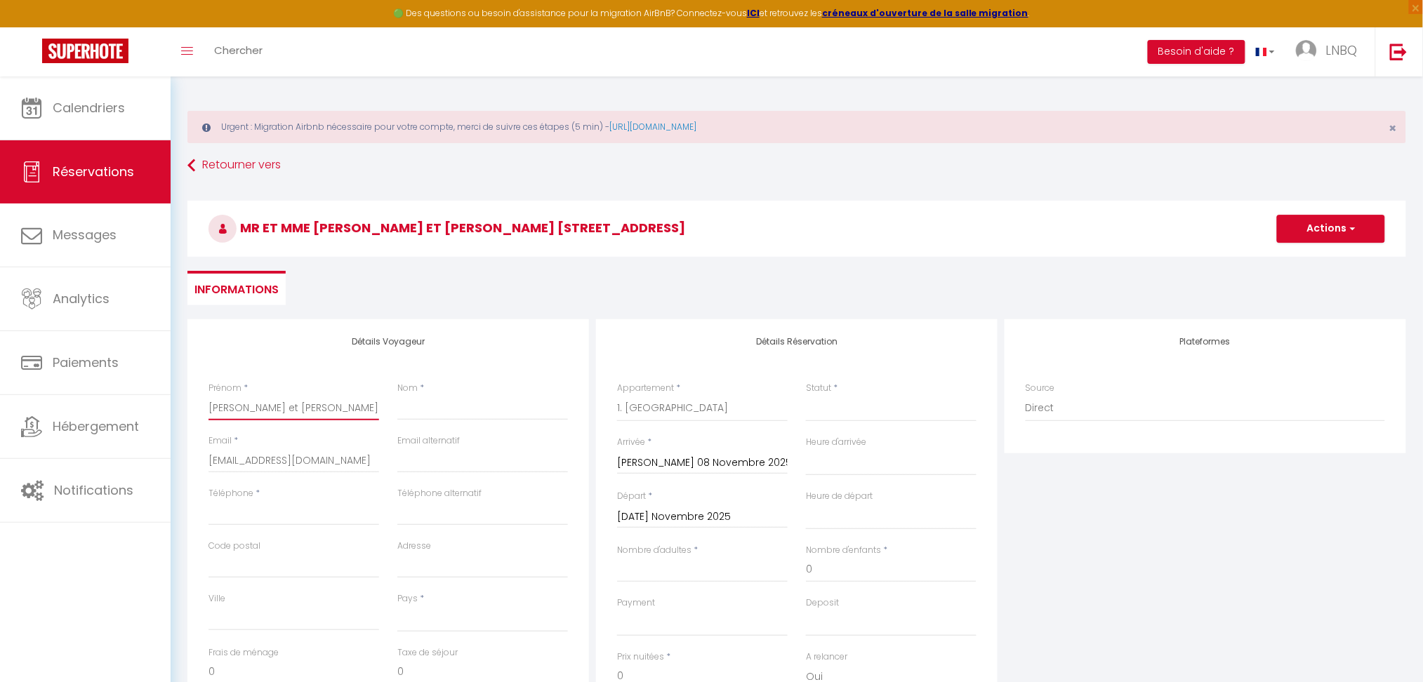
select select
checkbox input "false"
type input "[PERSON_NAME] et [PERSON_NAME] [STREET_ADDRESS]"
select select
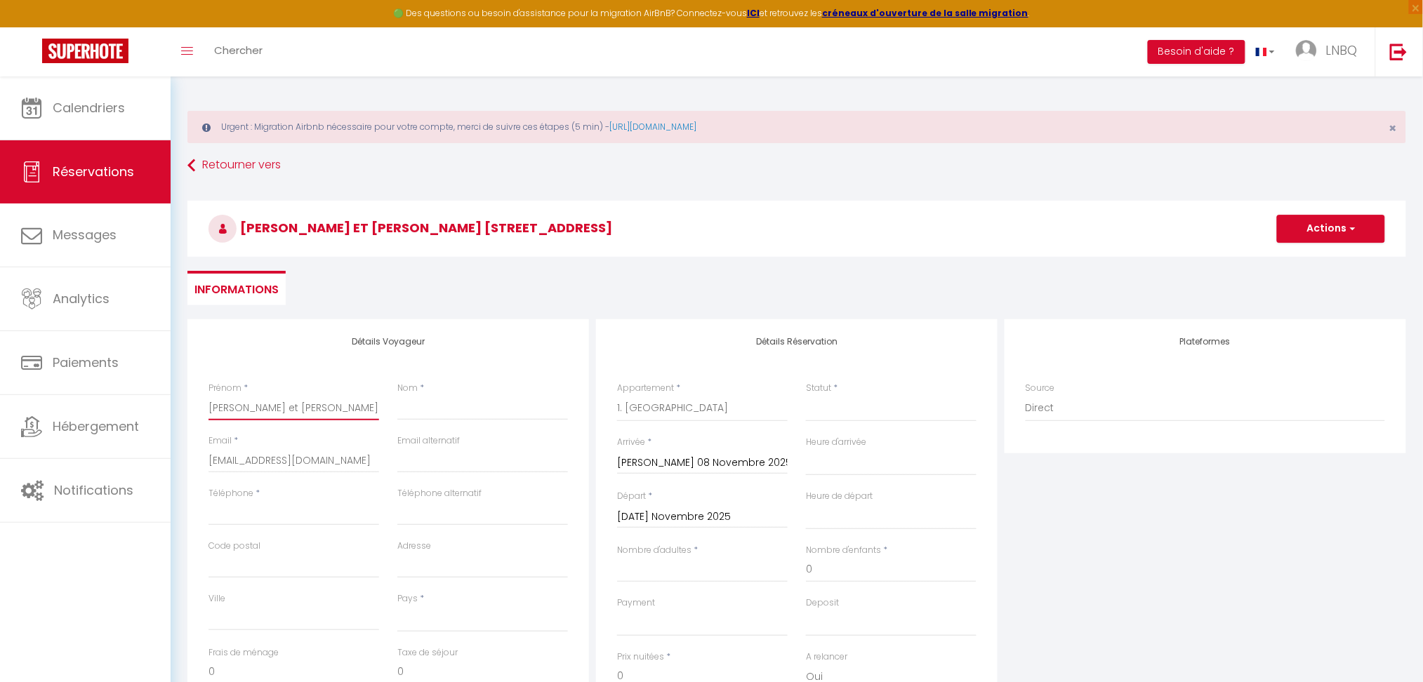
select select
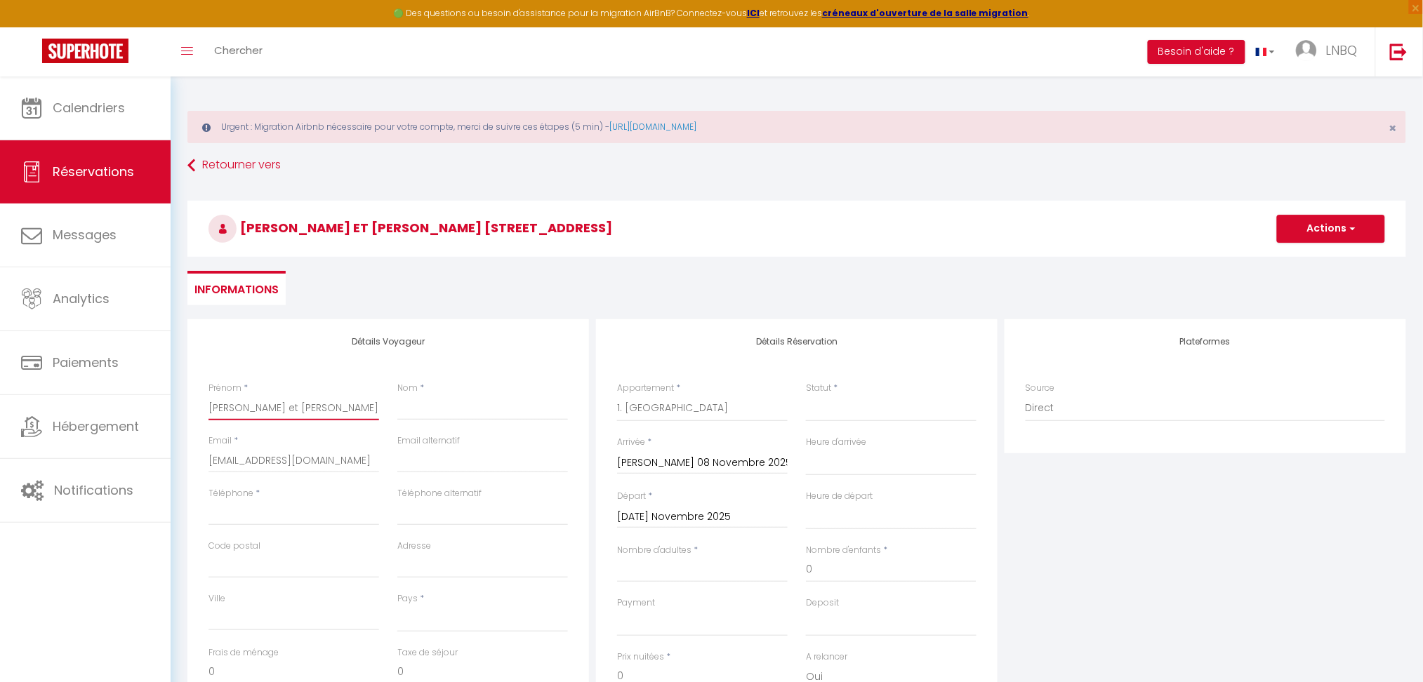
checkbox input "false"
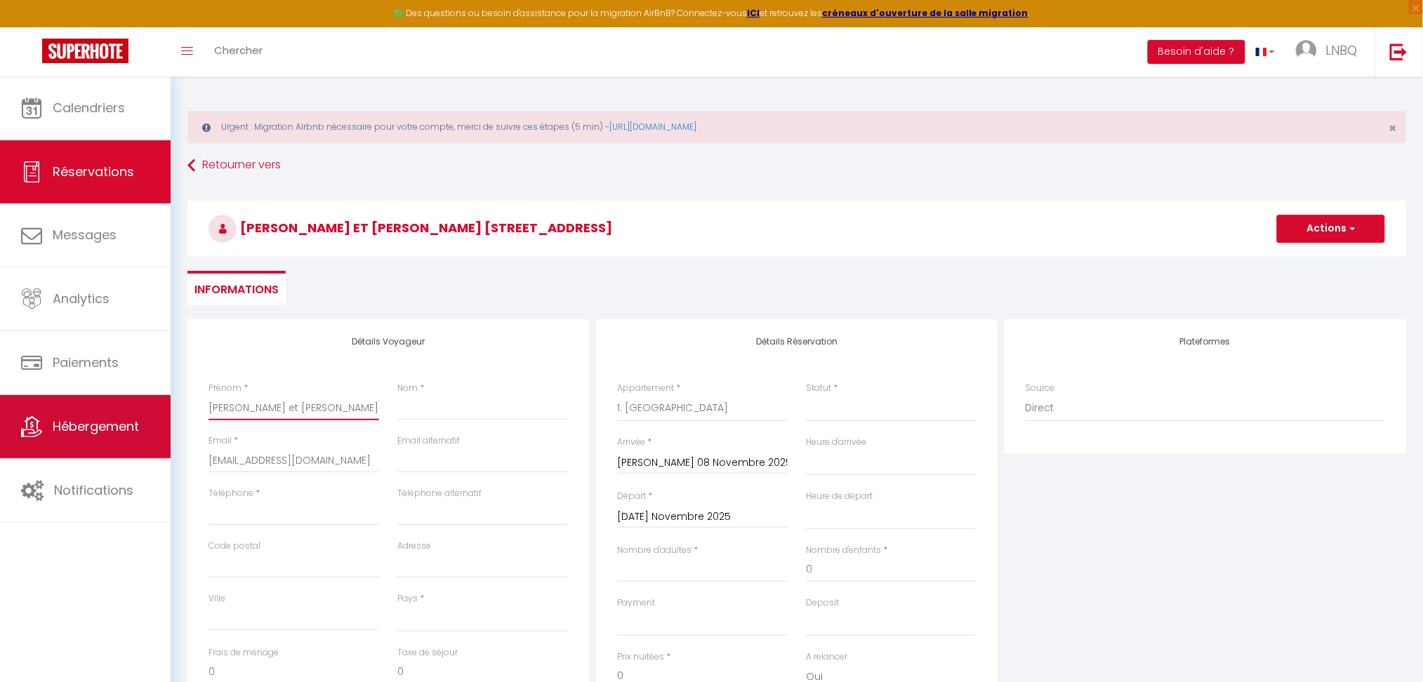
drag, startPoint x: 241, startPoint y: 401, endPoint x: 169, endPoint y: 408, distance: 71.9
click at [169, 408] on div "🟢 Des questions ou besoin d'assistance pour la migration AirBnB? Connectez-vous…" at bounding box center [711, 498] width 1423 height 843
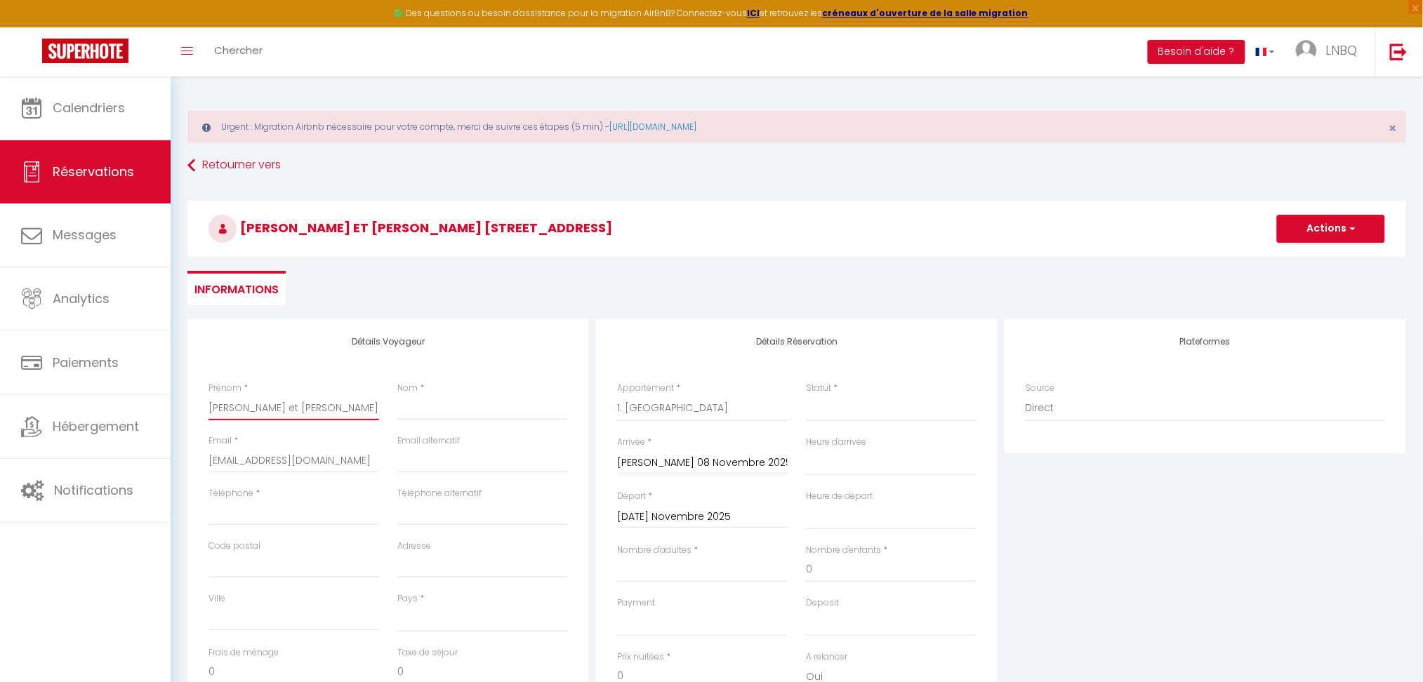
type input "[PERSON_NAME] et [PERSON_NAME] [STREET_ADDRESS]"
select select
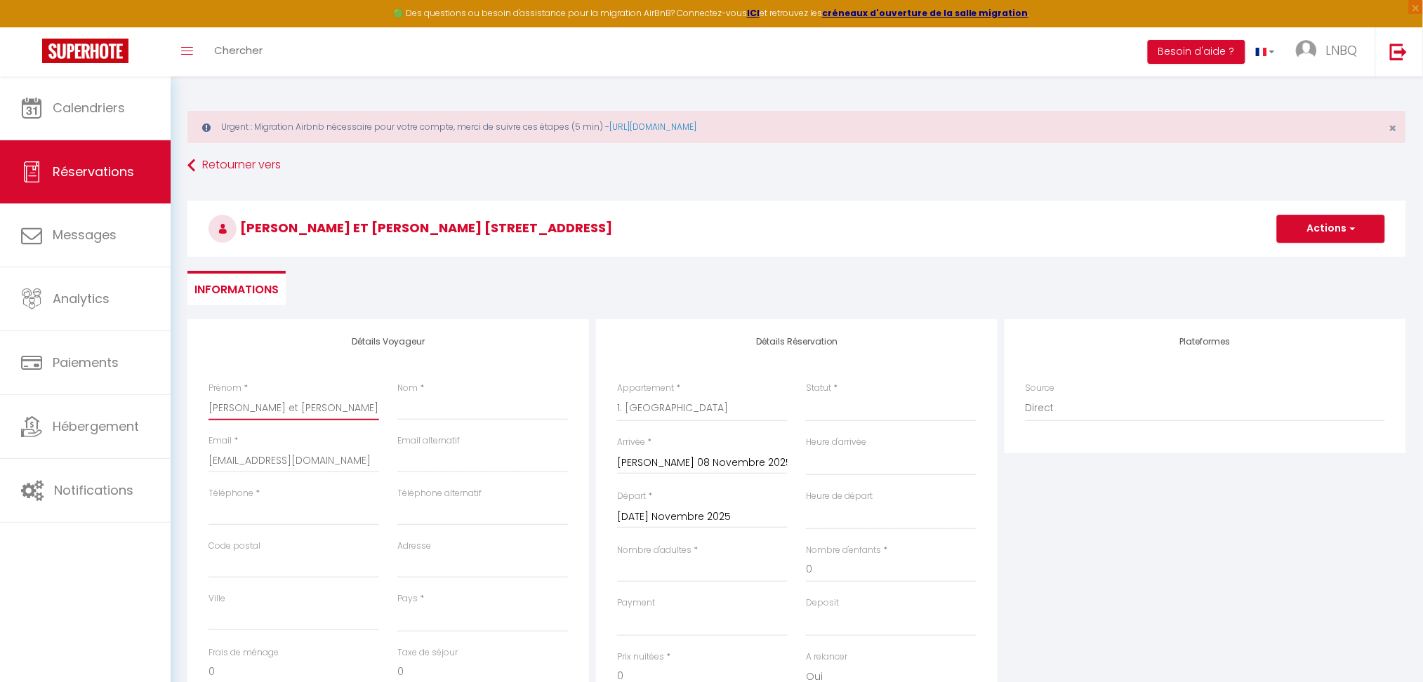
select select
checkbox input "false"
type input "[PERSON_NAME] et [PERSON_NAME] [STREET_ADDRESS]"
click at [447, 413] on input "Nom" at bounding box center [482, 407] width 171 height 25
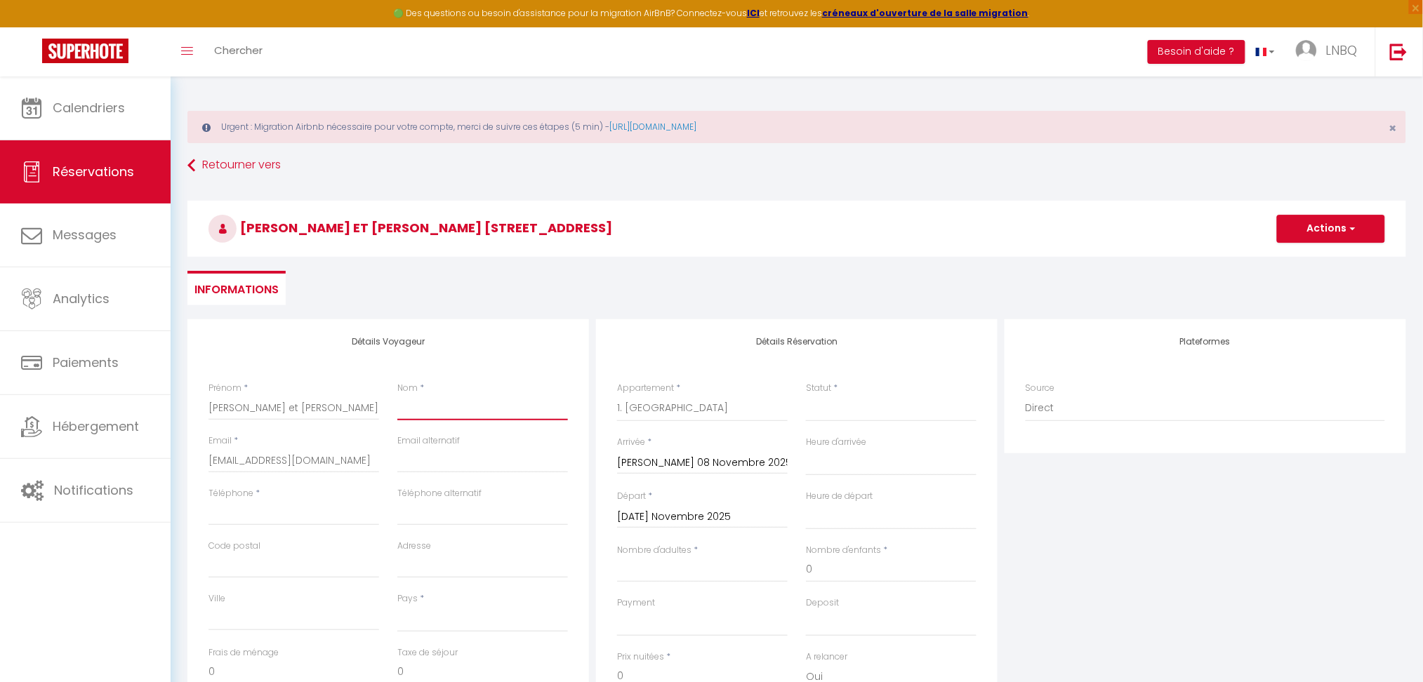
paste input "Pinard"
type input "Pinard"
select select
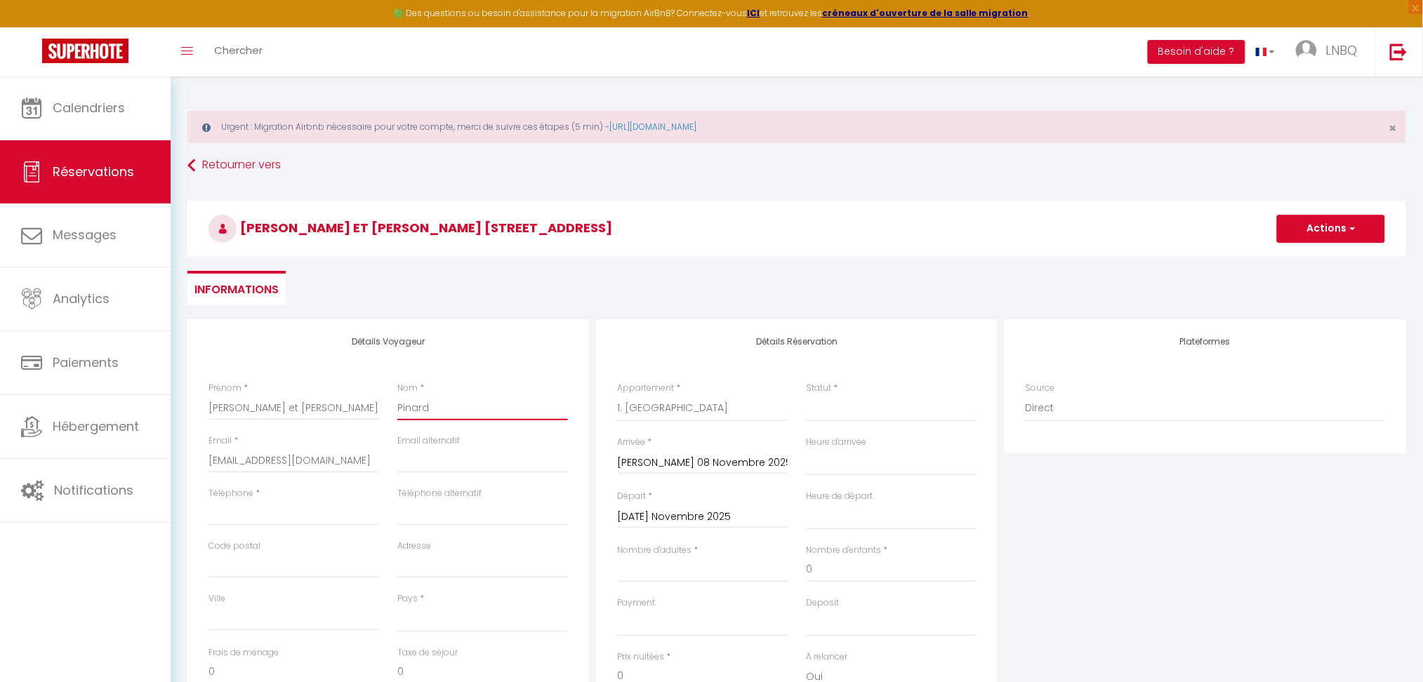
select select
checkbox input "false"
type input "Pinard"
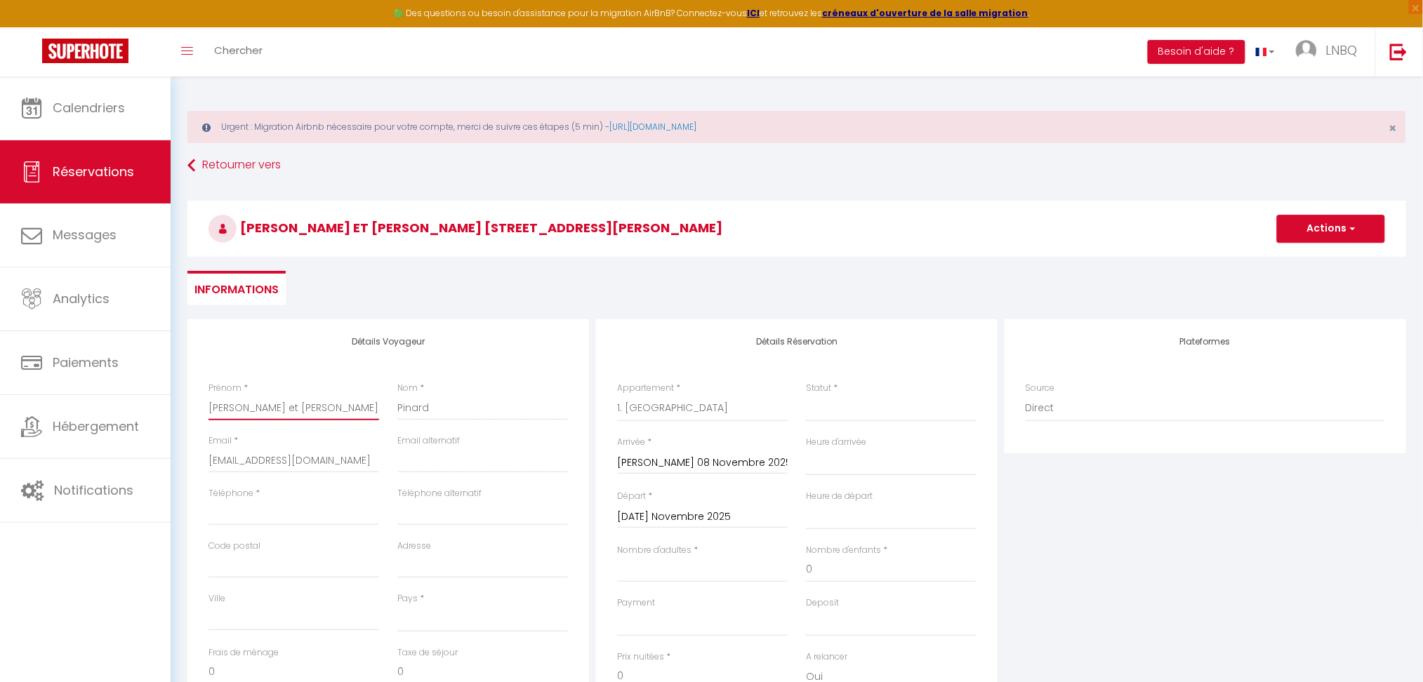
click at [316, 410] on input "[PERSON_NAME] et [PERSON_NAME] [STREET_ADDRESS]" at bounding box center [293, 407] width 171 height 25
drag, startPoint x: 300, startPoint y: 408, endPoint x: 341, endPoint y: 408, distance: 41.4
click at [341, 408] on input "[PERSON_NAME] et [PERSON_NAME] [STREET_ADDRESS]" at bounding box center [293, 407] width 171 height 25
click at [319, 407] on input "[PERSON_NAME] et [PERSON_NAME] [STREET_ADDRESS]" at bounding box center [293, 407] width 171 height 25
click at [300, 401] on input "[PERSON_NAME] et [PERSON_NAME] [STREET_ADDRESS]" at bounding box center [293, 407] width 171 height 25
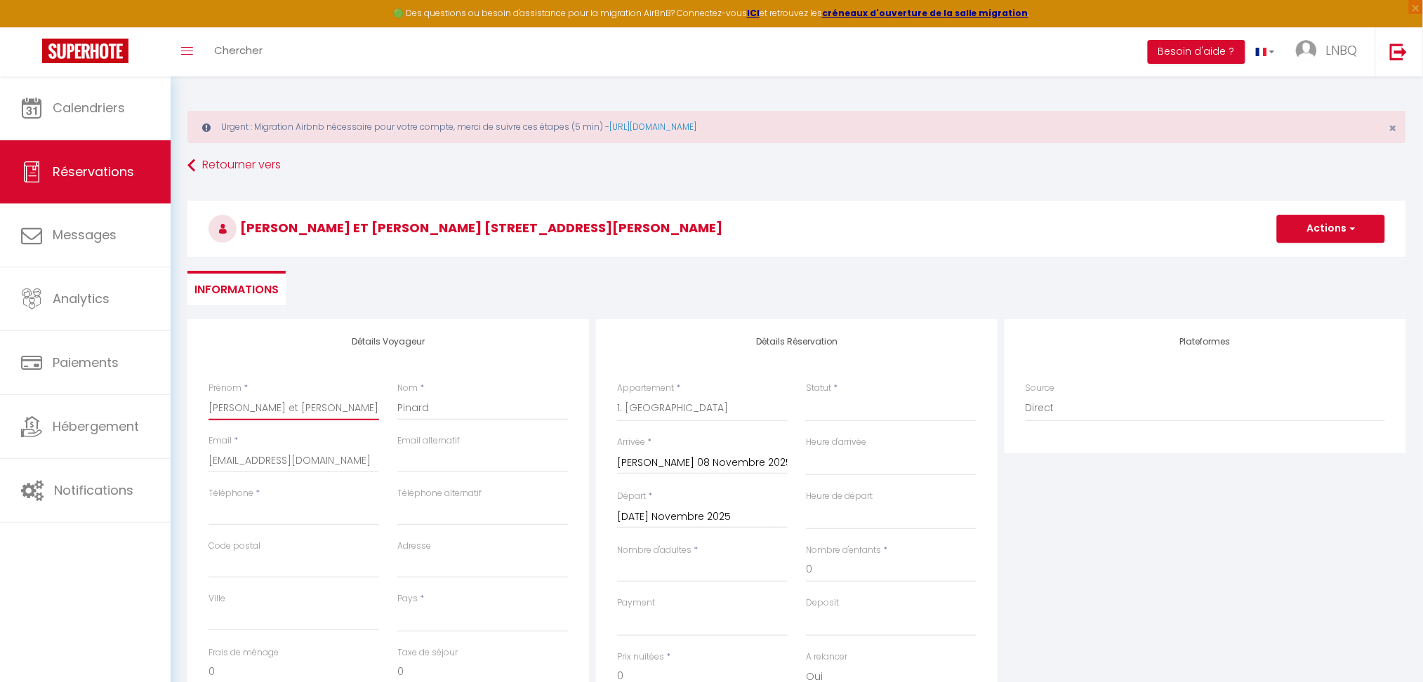
scroll to position [0, 74]
drag, startPoint x: 307, startPoint y: 405, endPoint x: 397, endPoint y: 415, distance: 89.8
click at [397, 415] on div "Prénom * [PERSON_NAME] et [PERSON_NAME] [STREET_ADDRESS] Nom * [PERSON_NAME]" at bounding box center [388, 408] width 378 height 53
type input "[PERSON_NAME] et [PERSON_NAME]"
select select
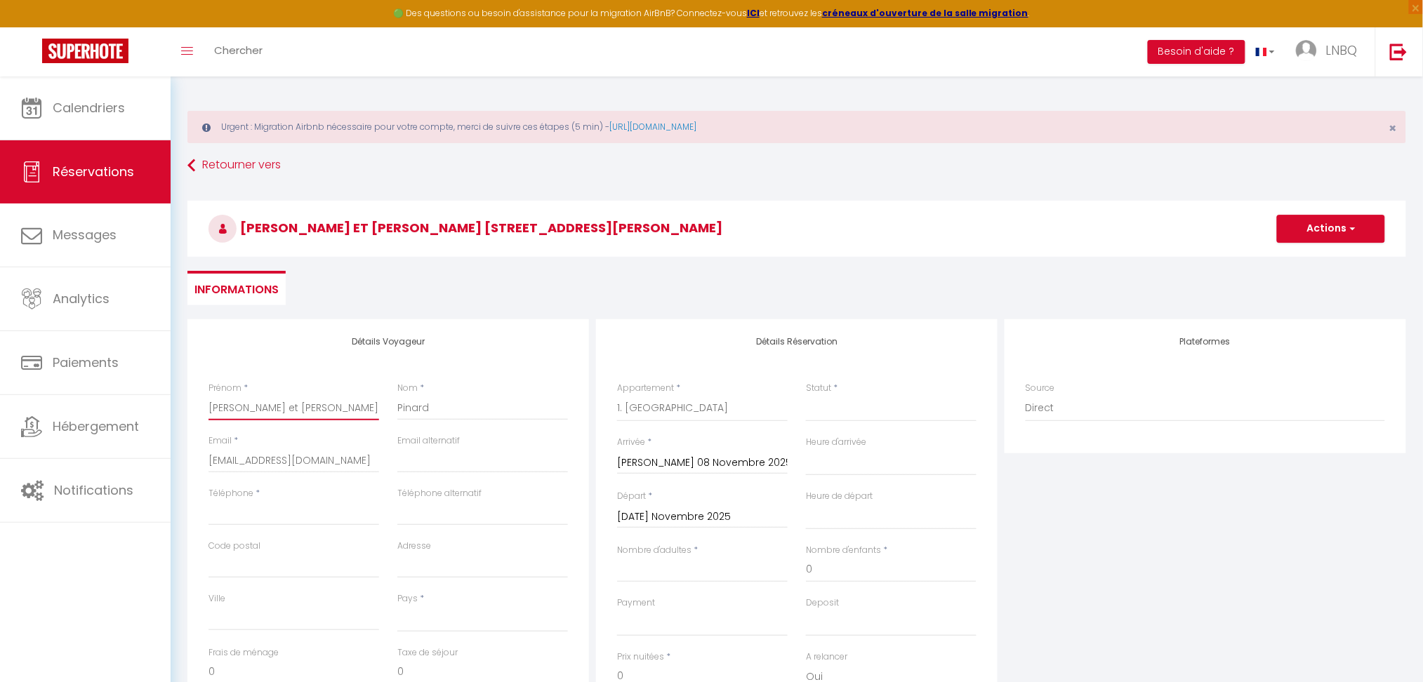
select select
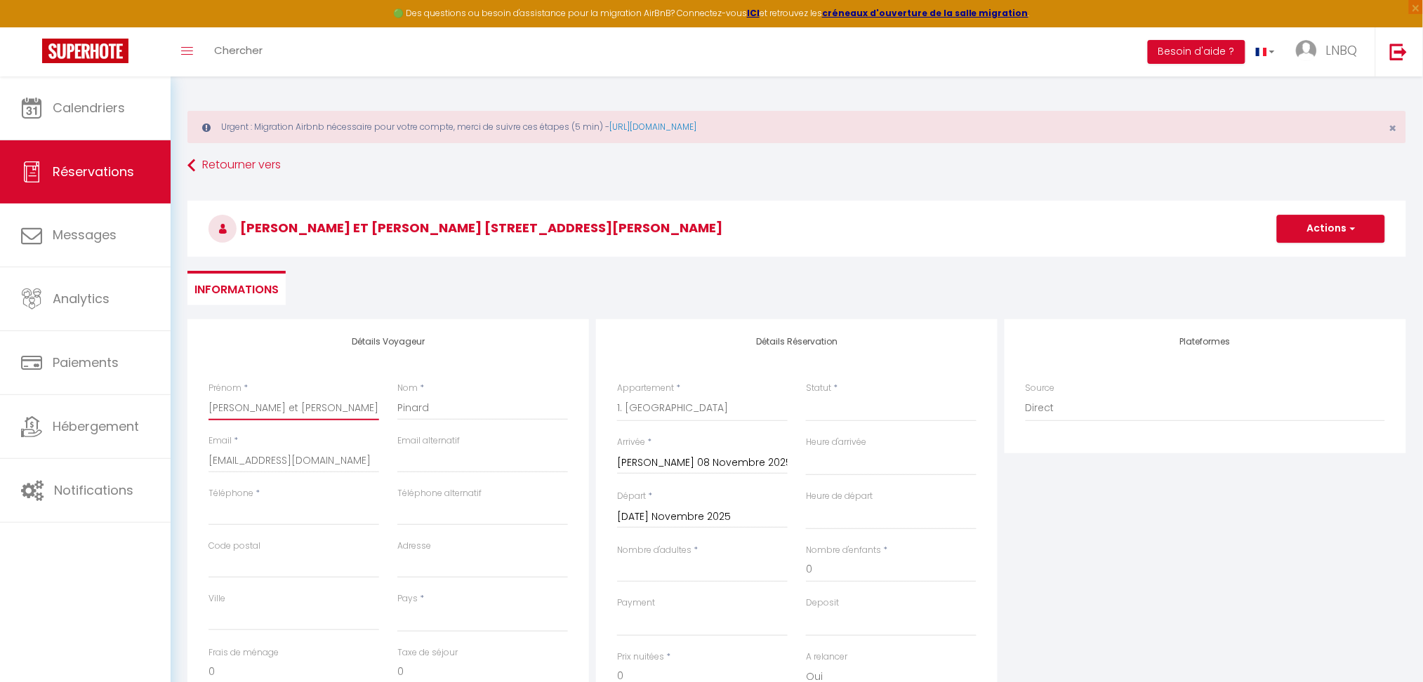
checkbox input "false"
type input "[PERSON_NAME] et [PERSON_NAME]"
click at [247, 565] on input "Code postal" at bounding box center [293, 565] width 171 height 25
click at [450, 555] on input "Adresse" at bounding box center [482, 565] width 171 height 25
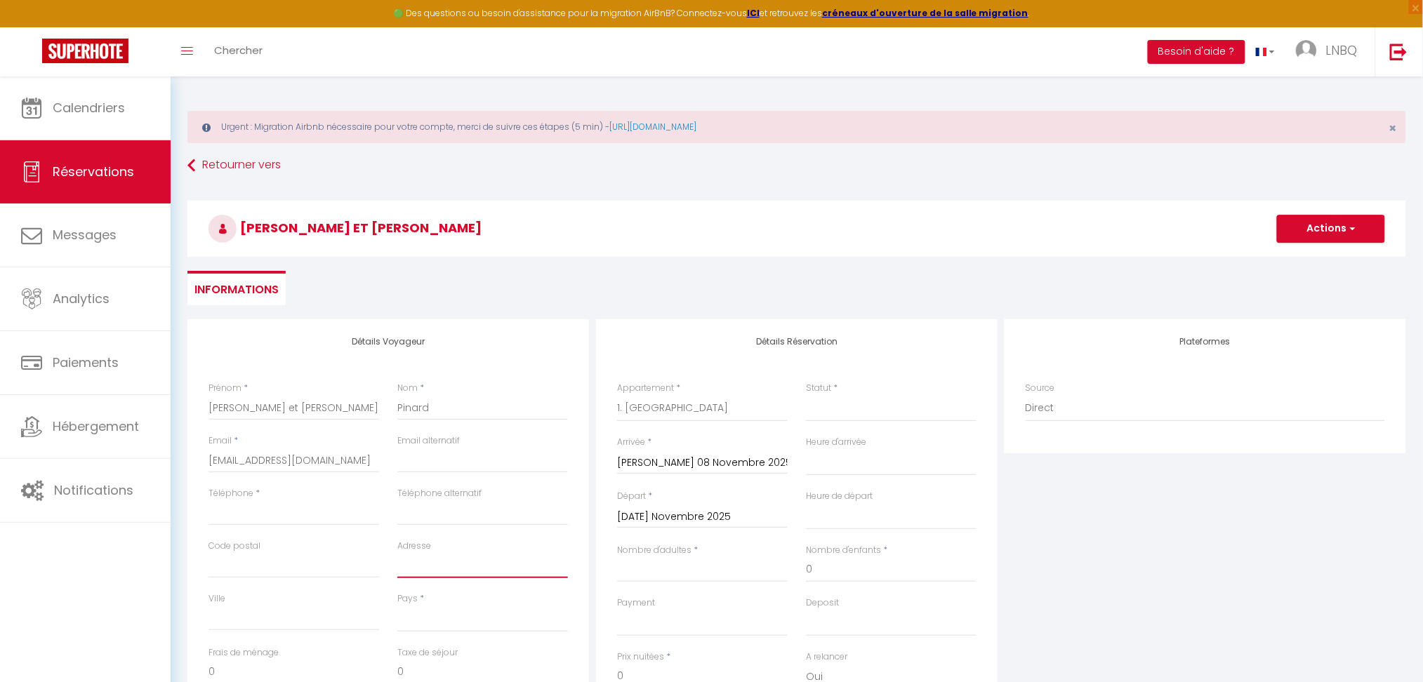
paste input "[STREET_ADDRESS]"
type input "[STREET_ADDRESS]"
select select
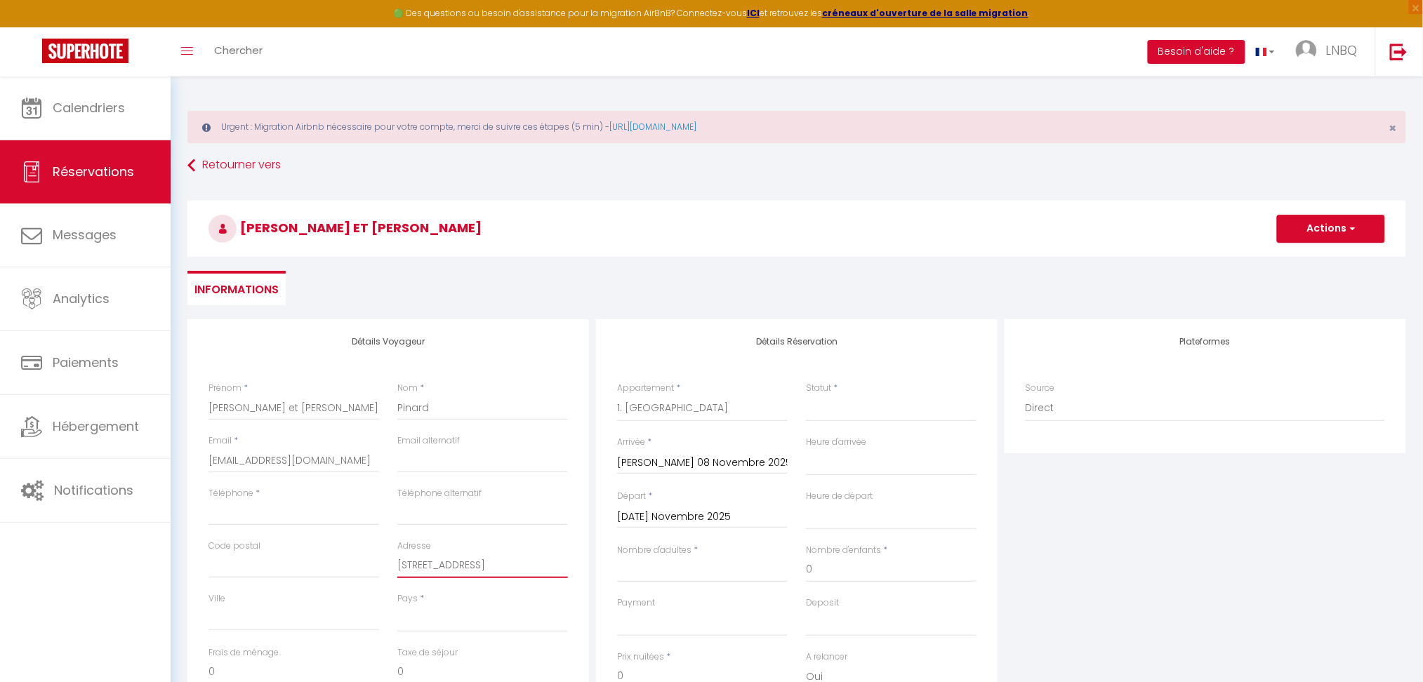
select select
checkbox input "false"
type input "[STREET_ADDRESS]"
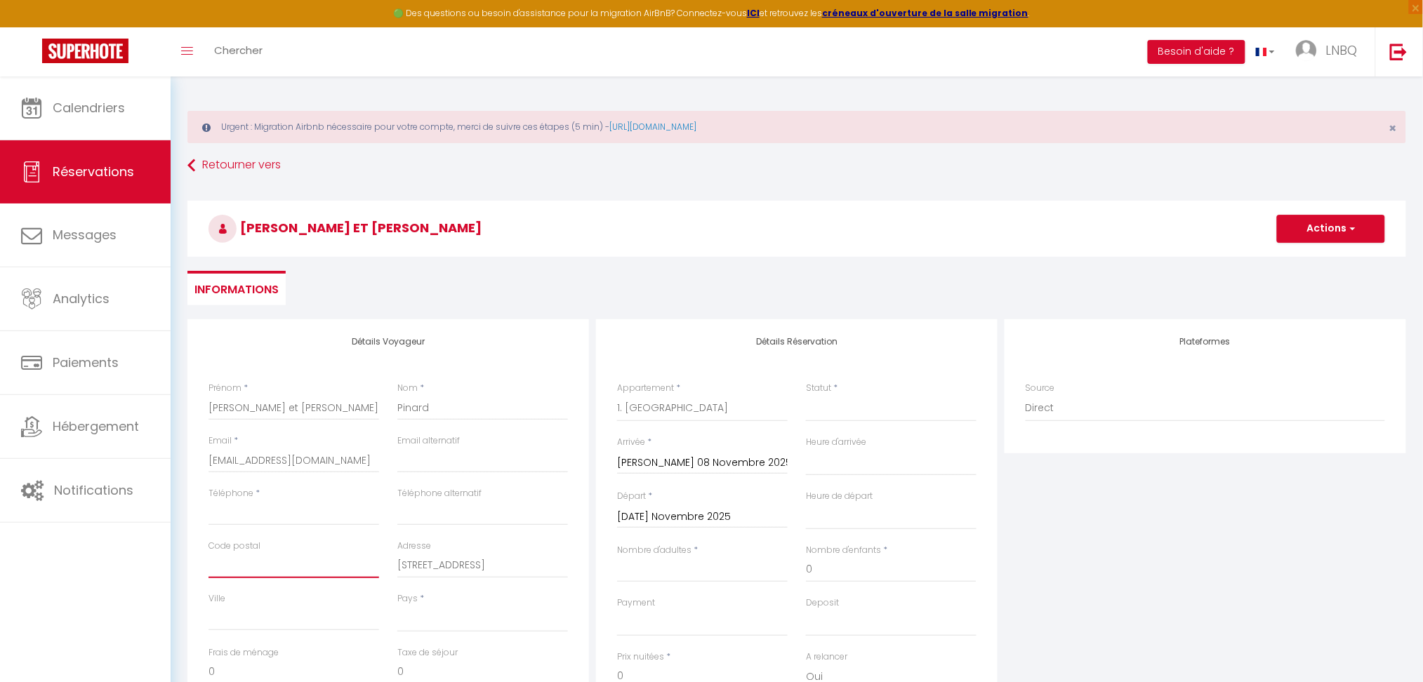
click at [291, 573] on input "Code postal" at bounding box center [293, 565] width 171 height 25
type input "6"
select select
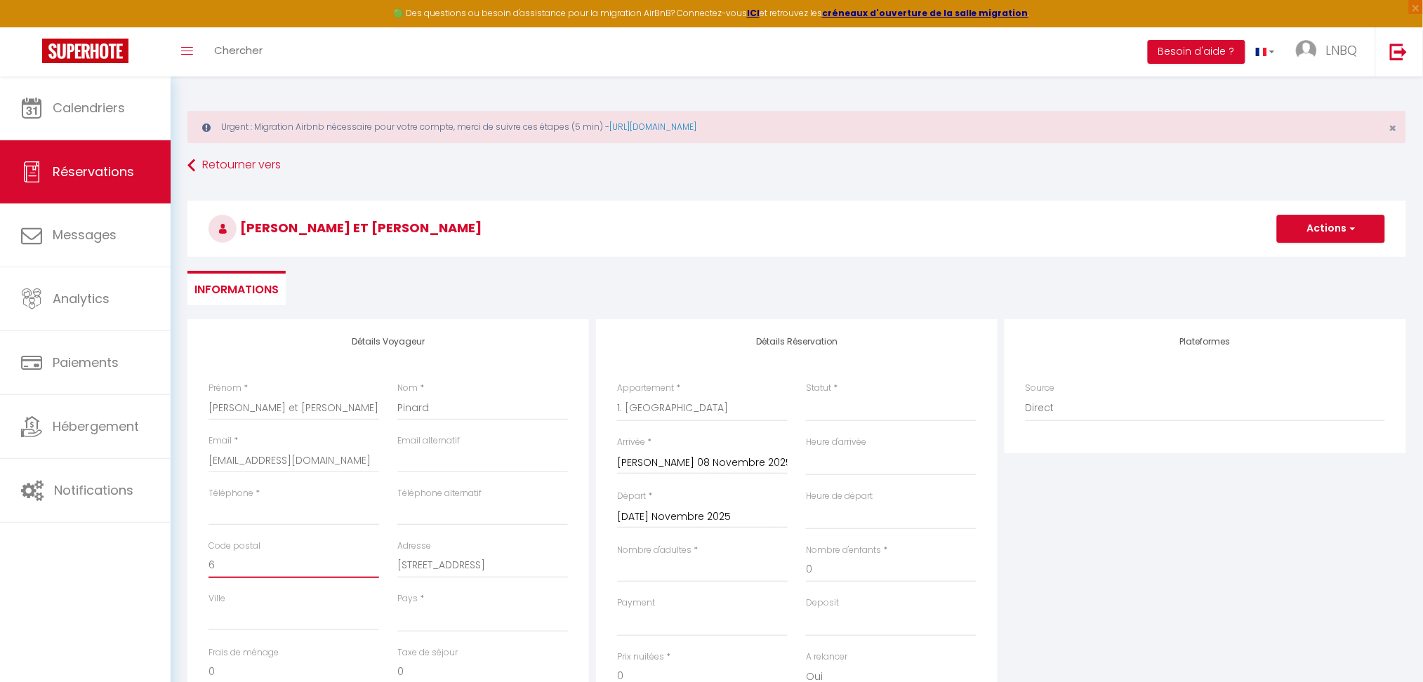
select select
checkbox input "false"
type input "62"
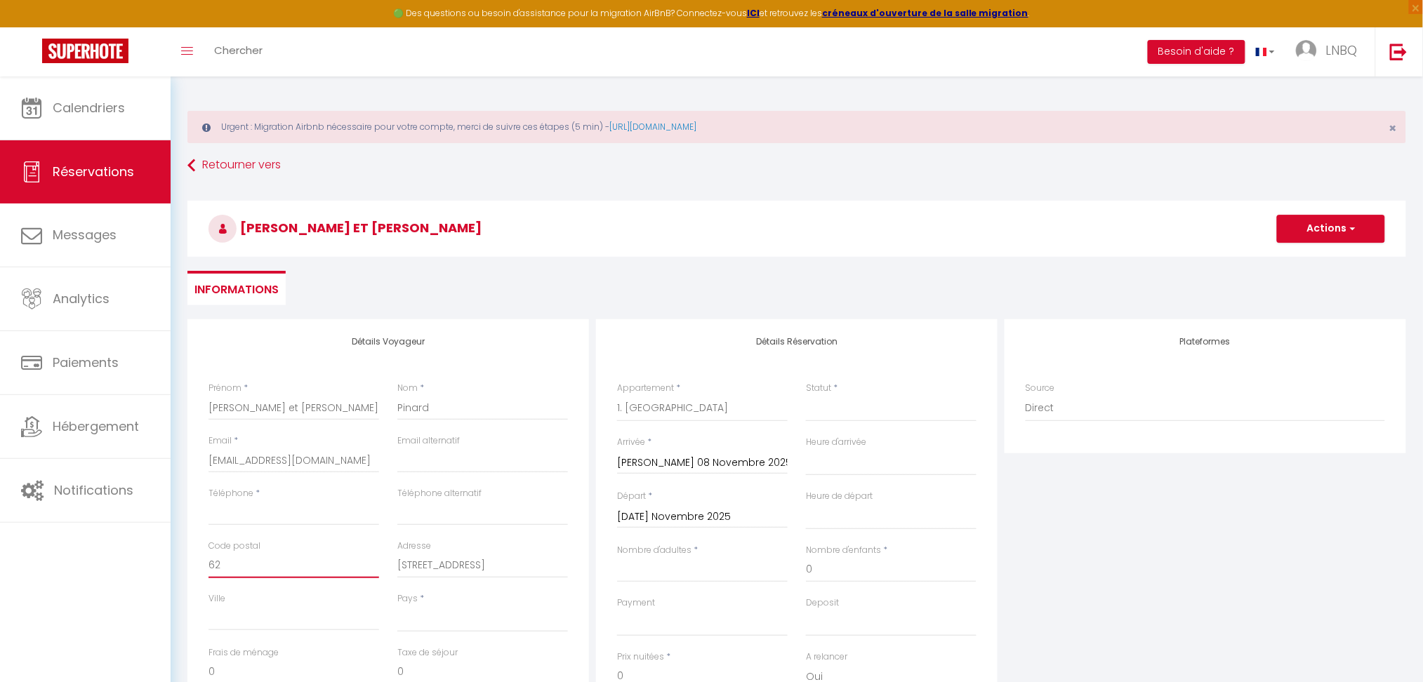
select select
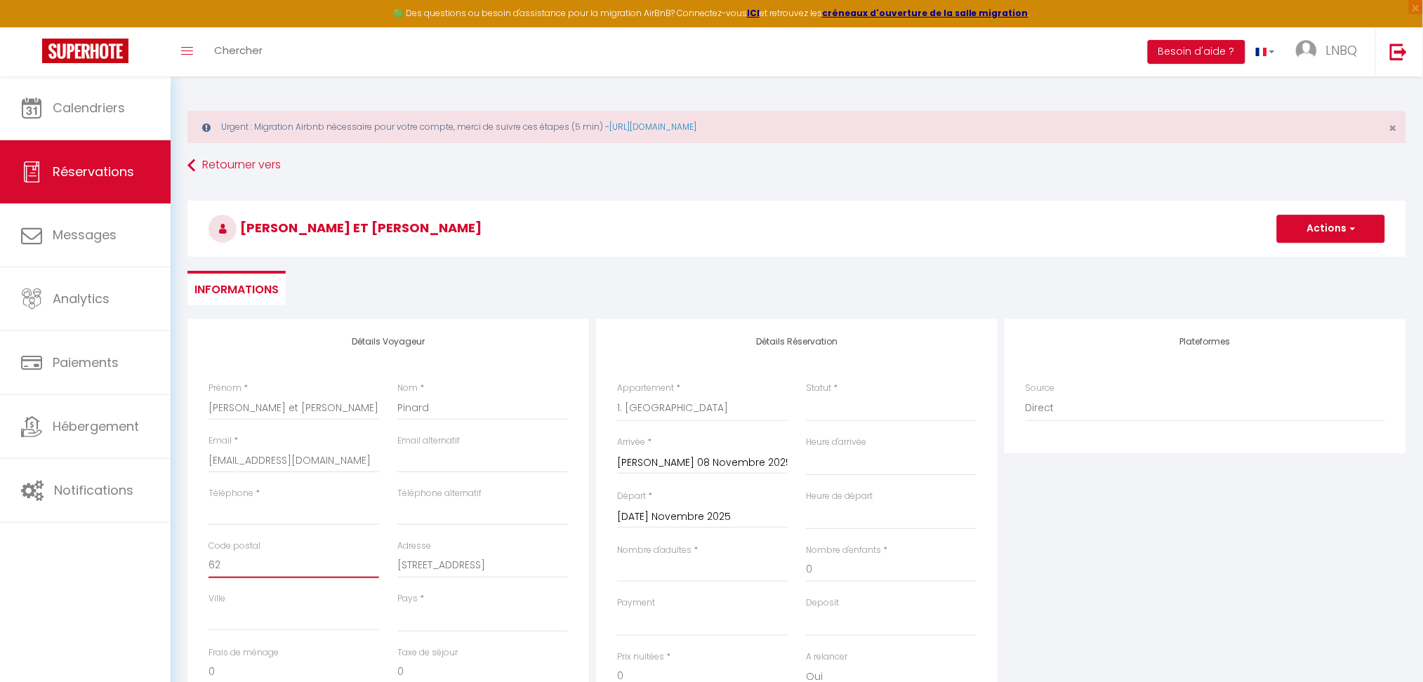
select select
checkbox input "false"
type input "629"
select select
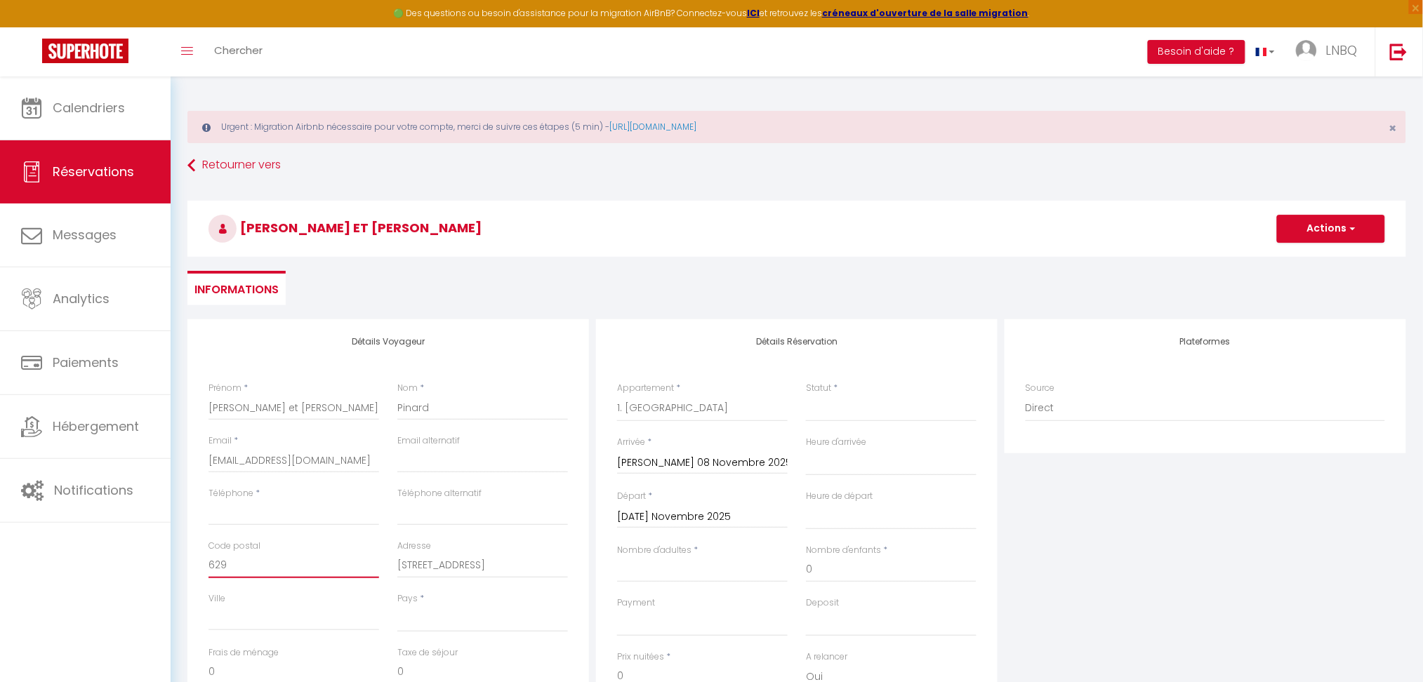
select select
checkbox input "false"
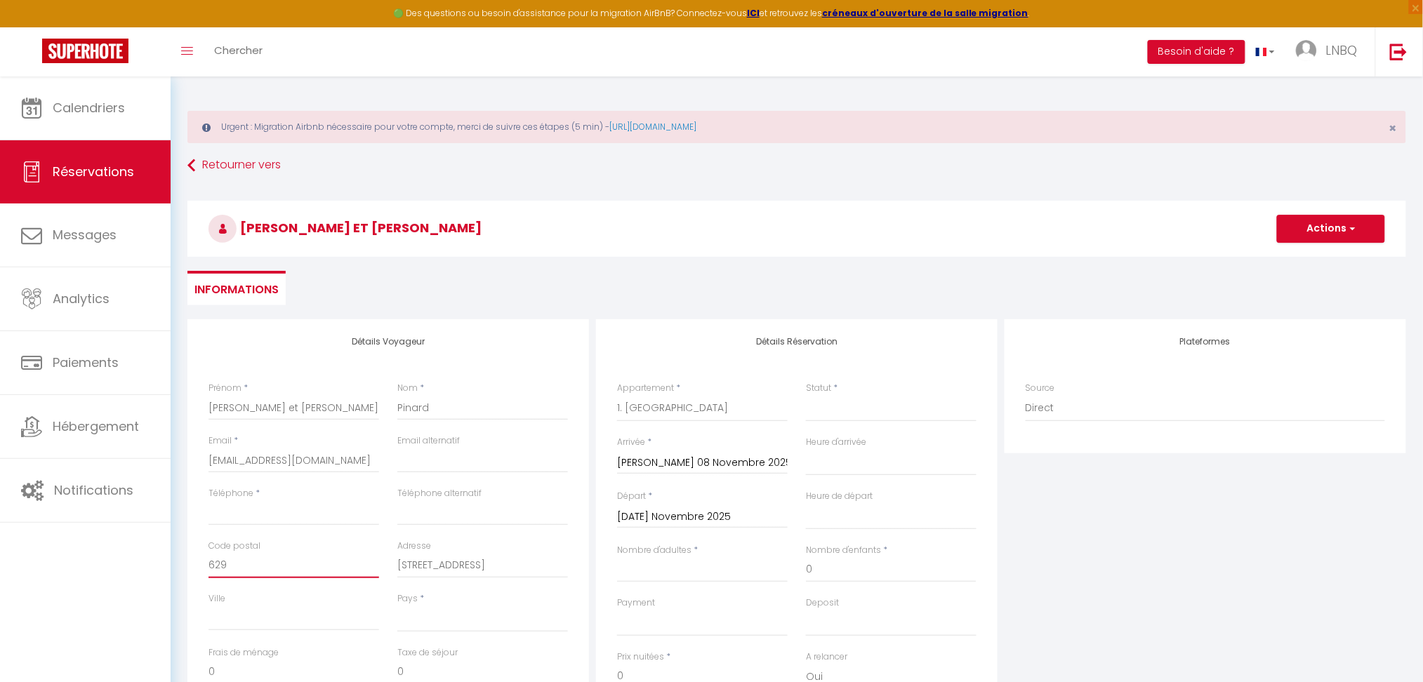
type input "6296"
select select
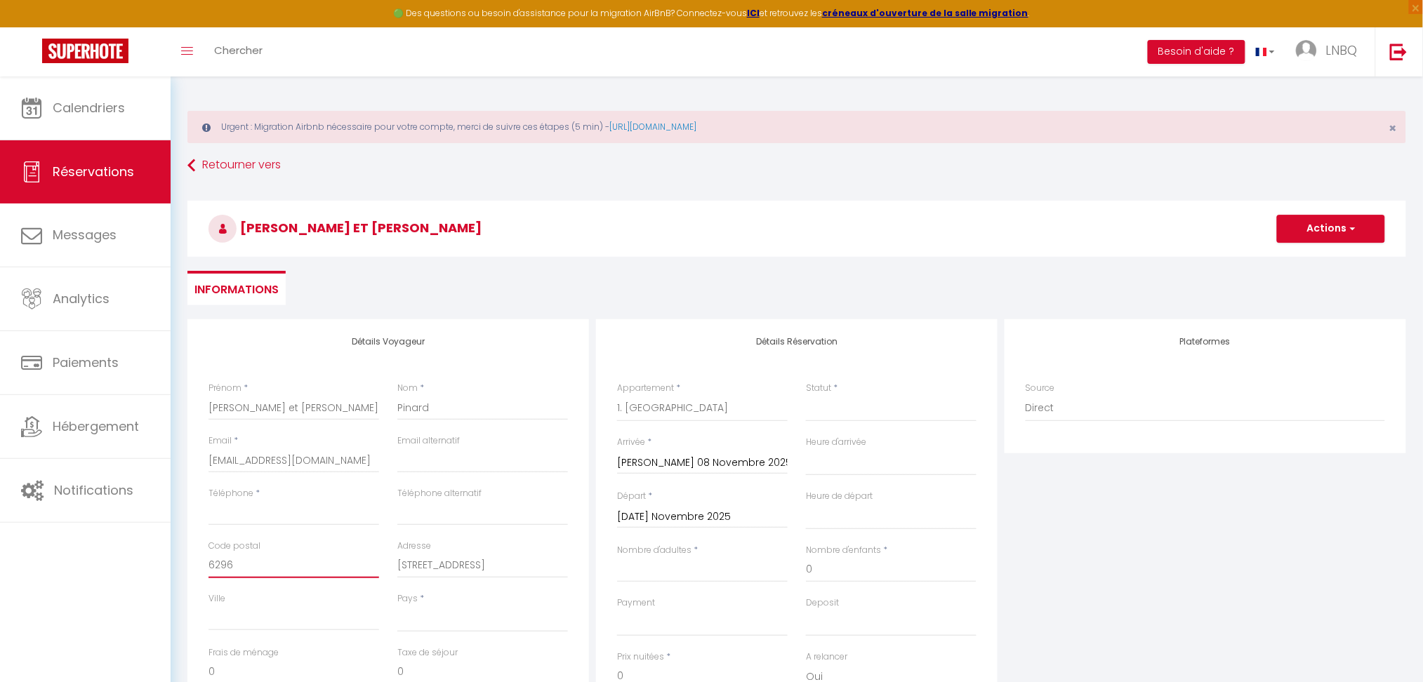
select select
checkbox input "false"
type input "62960"
select select
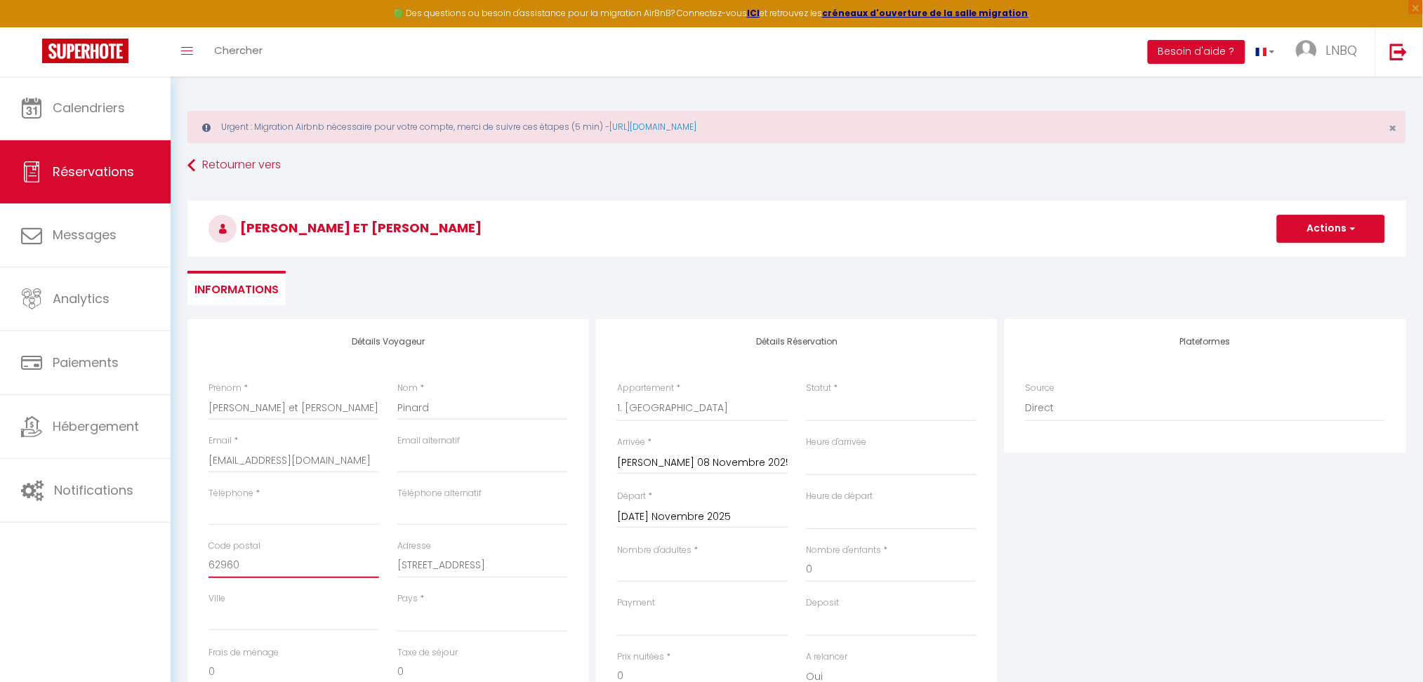
select select
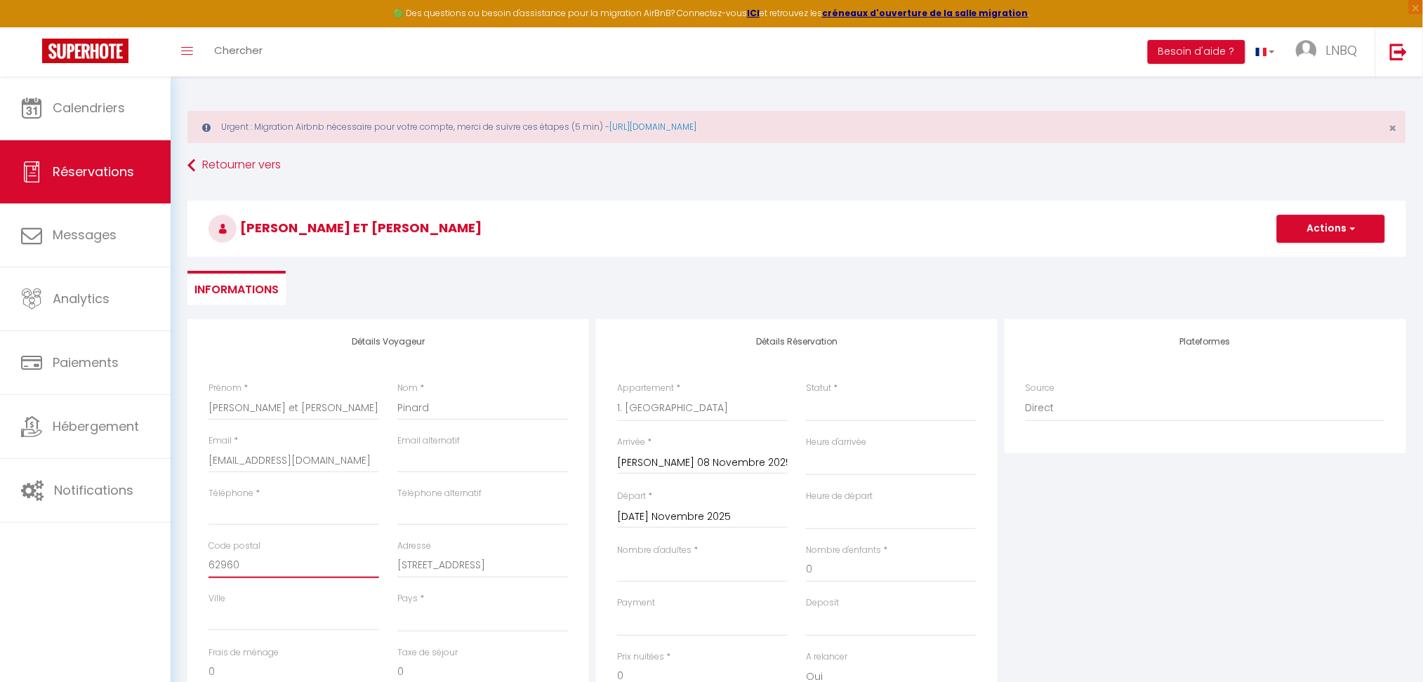
checkbox input "false"
type input "62960"
drag, startPoint x: 503, startPoint y: 564, endPoint x: 579, endPoint y: 566, distance: 75.9
click at [579, 566] on div "Détails Voyageur Prénom * [PERSON_NAME] et [PERSON_NAME] * [PERSON_NAME] Email …" at bounding box center [387, 570] width 401 height 502
type input "[STREET_ADDRESS]"
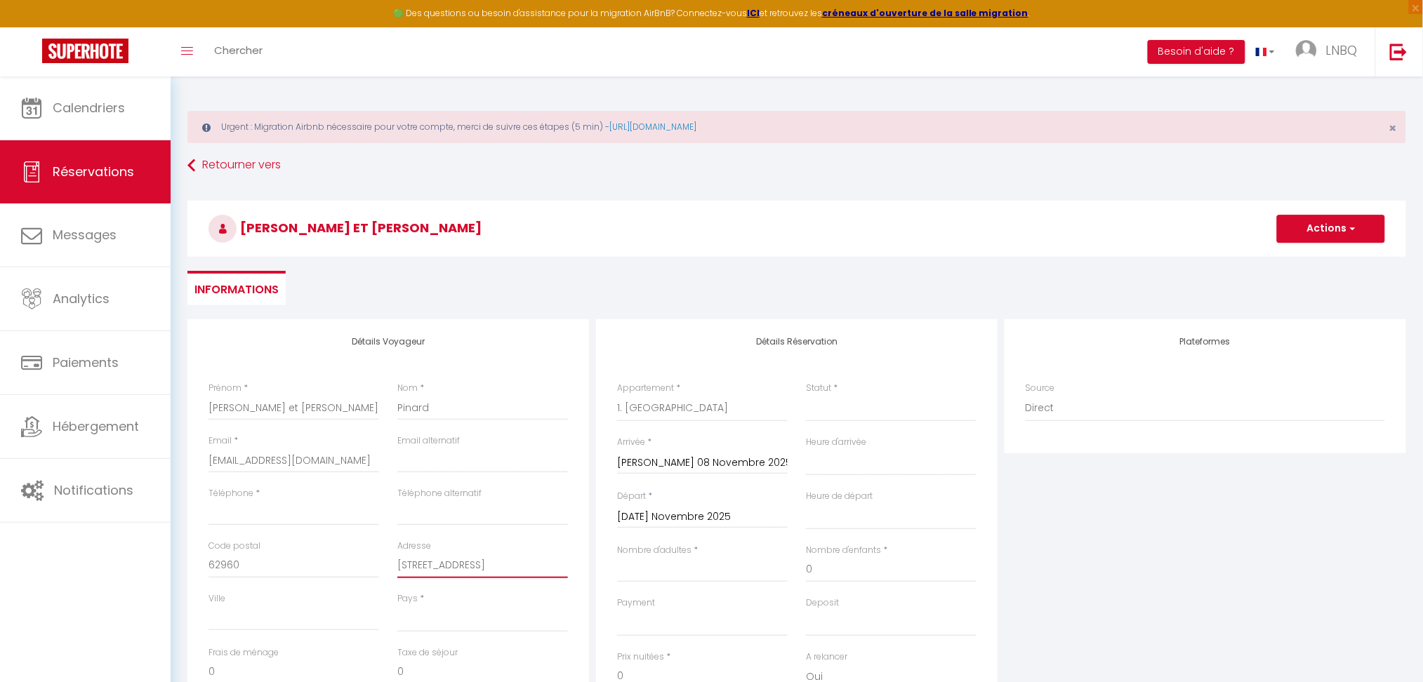
select select
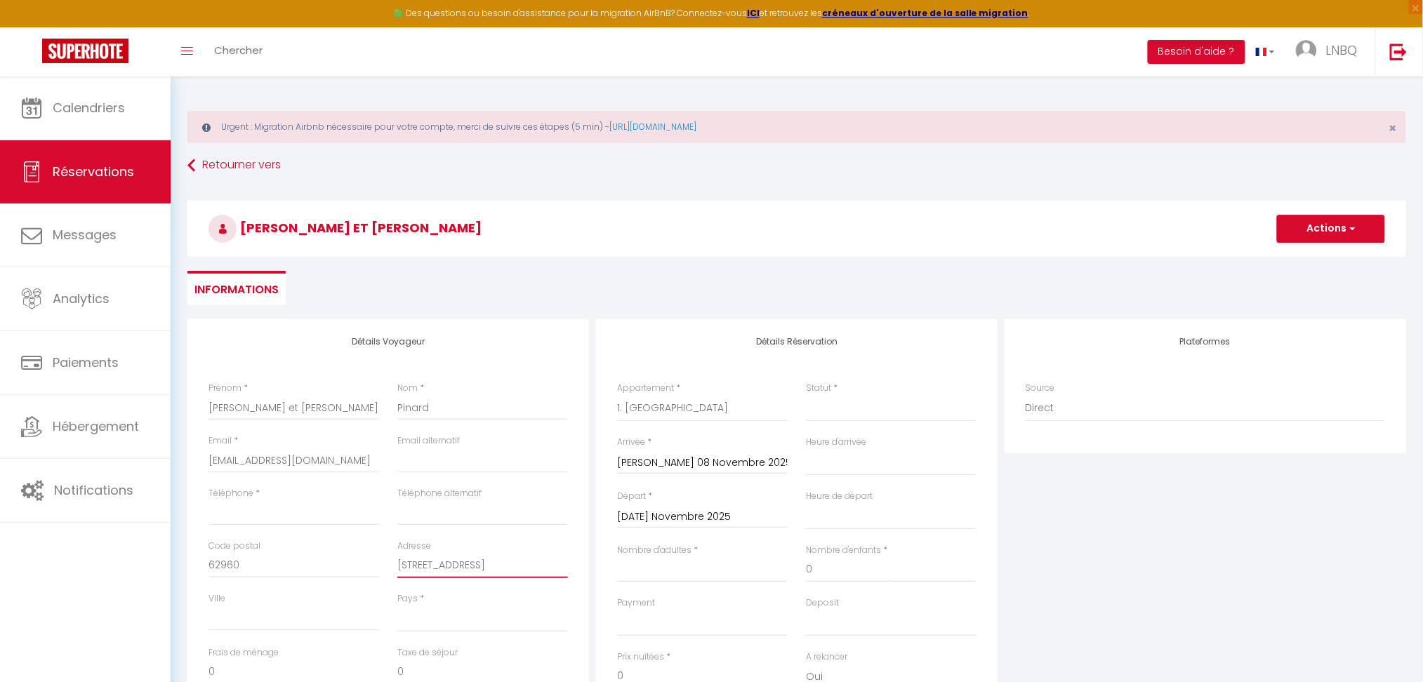
select select
checkbox input "false"
type input "[STREET_ADDRESS]"
click at [289, 601] on div "Ville" at bounding box center [293, 611] width 171 height 39
click at [272, 625] on input "Ville" at bounding box center [293, 618] width 171 height 25
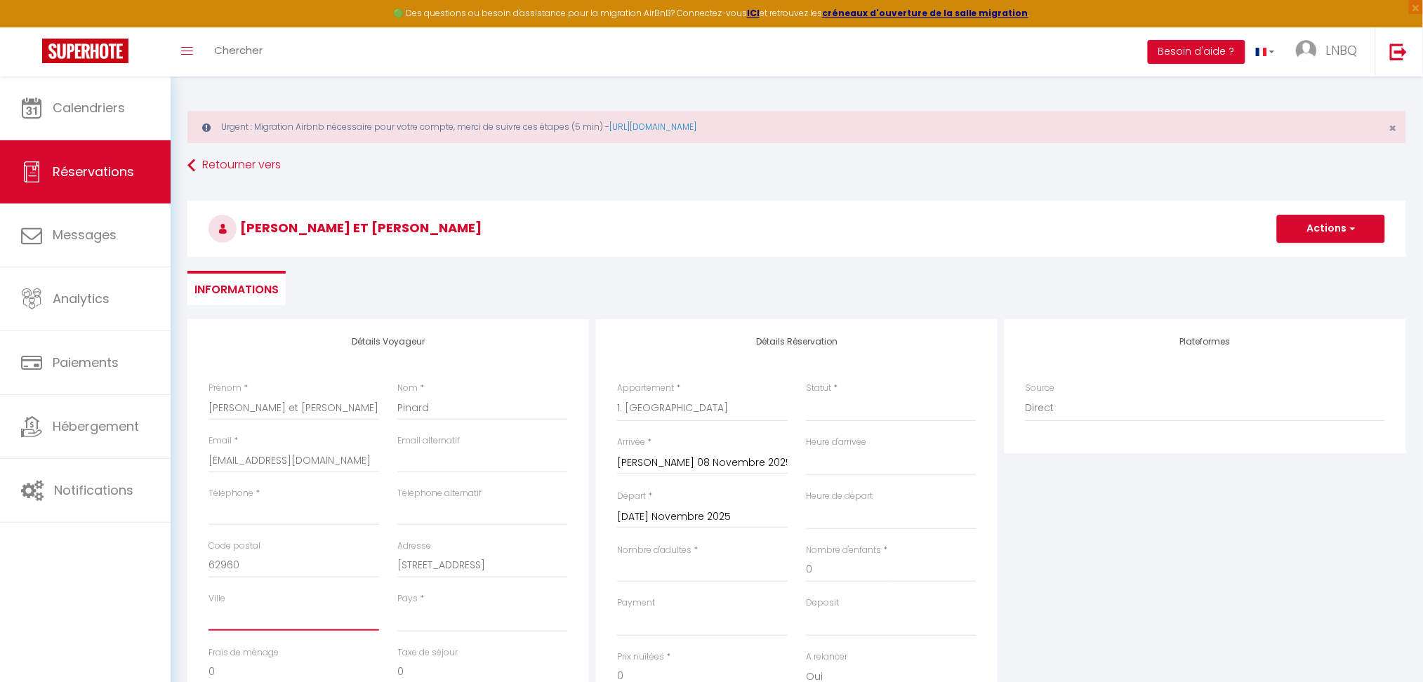
paste input "Fléchin"
type input "Fléchin"
click at [534, 557] on input "[STREET_ADDRESS]" at bounding box center [482, 565] width 171 height 25
click at [446, 613] on select "[GEOGRAPHIC_DATA] [GEOGRAPHIC_DATA] [GEOGRAPHIC_DATA] [GEOGRAPHIC_DATA] [GEOGRA…" at bounding box center [482, 619] width 171 height 27
click at [397, 606] on select "[GEOGRAPHIC_DATA] [GEOGRAPHIC_DATA] [GEOGRAPHIC_DATA] [GEOGRAPHIC_DATA] [GEOGRA…" at bounding box center [482, 619] width 171 height 27
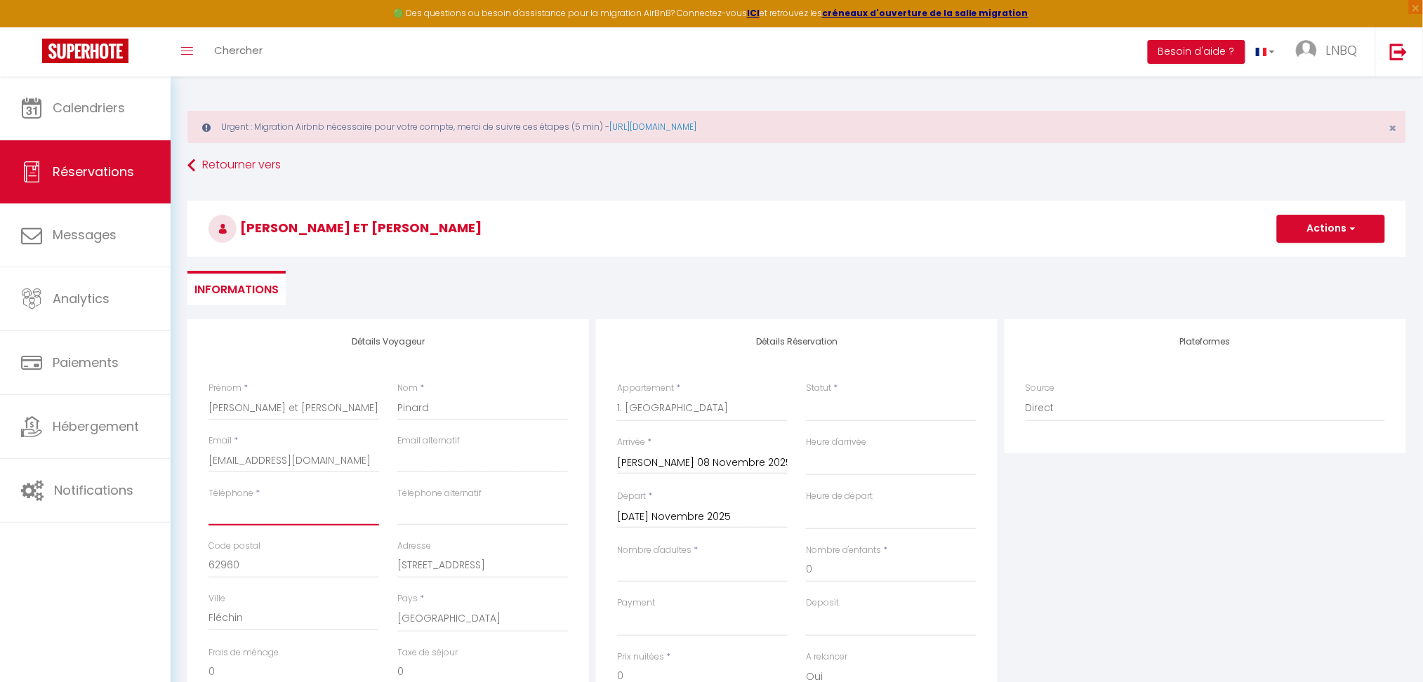
click at [264, 515] on input "Téléphone" at bounding box center [293, 512] width 171 height 25
paste input "[PHONE_NUMBER]"
drag, startPoint x: 226, startPoint y: 514, endPoint x: 241, endPoint y: 508, distance: 16.7
click at [226, 514] on input "[PHONE_NUMBER]" at bounding box center [293, 512] width 171 height 25
click at [826, 399] on select "Confirmé Non Confirmé [PERSON_NAME] par le voyageur No Show Request" at bounding box center [891, 408] width 171 height 27
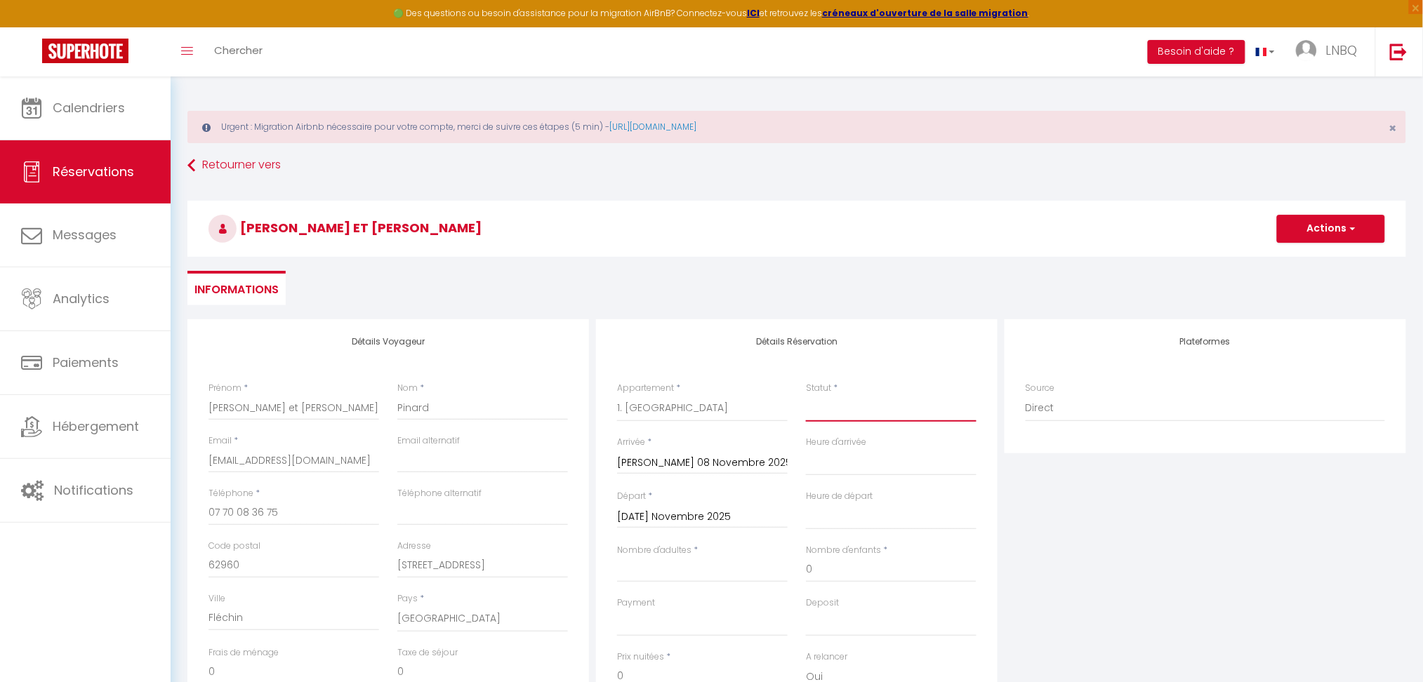
click at [806, 395] on select "Confirmé Non Confirmé [PERSON_NAME] par le voyageur No Show Request" at bounding box center [891, 408] width 171 height 27
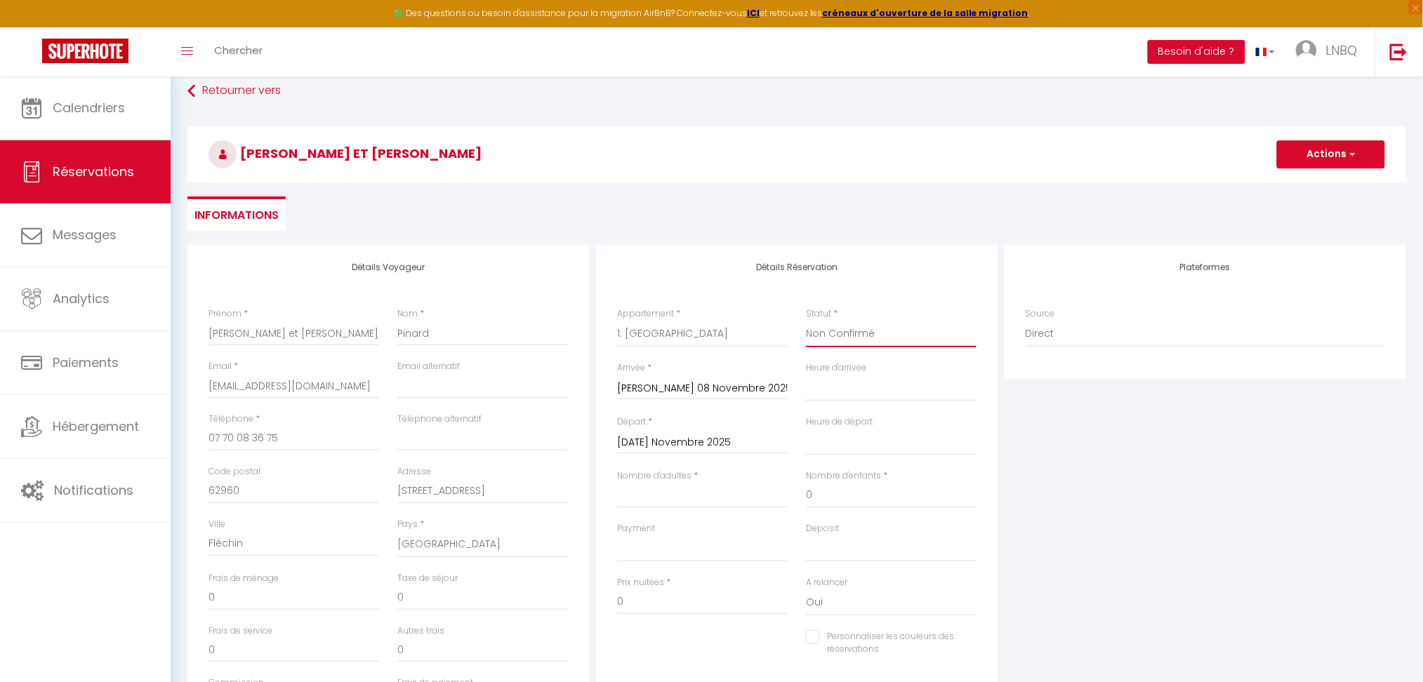
scroll to position [187, 0]
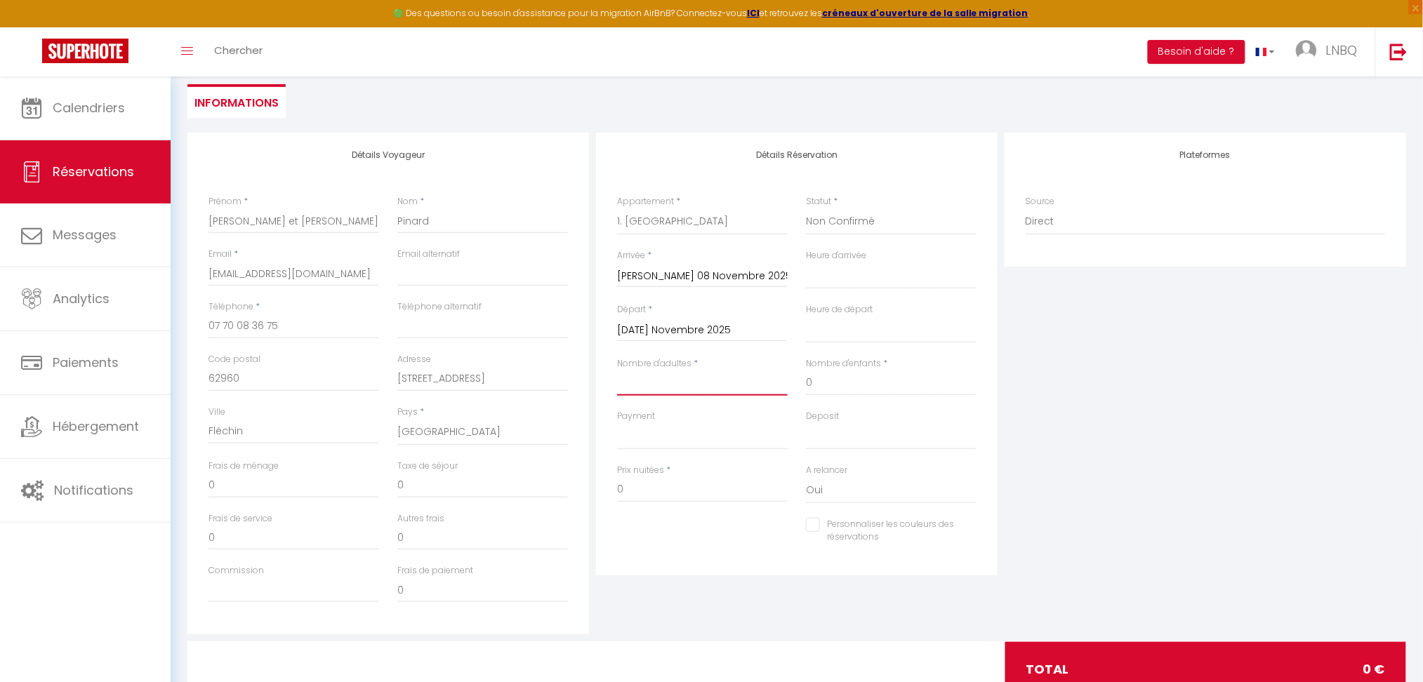
click at [667, 392] on input "Nombre d'adultes" at bounding box center [702, 383] width 171 height 25
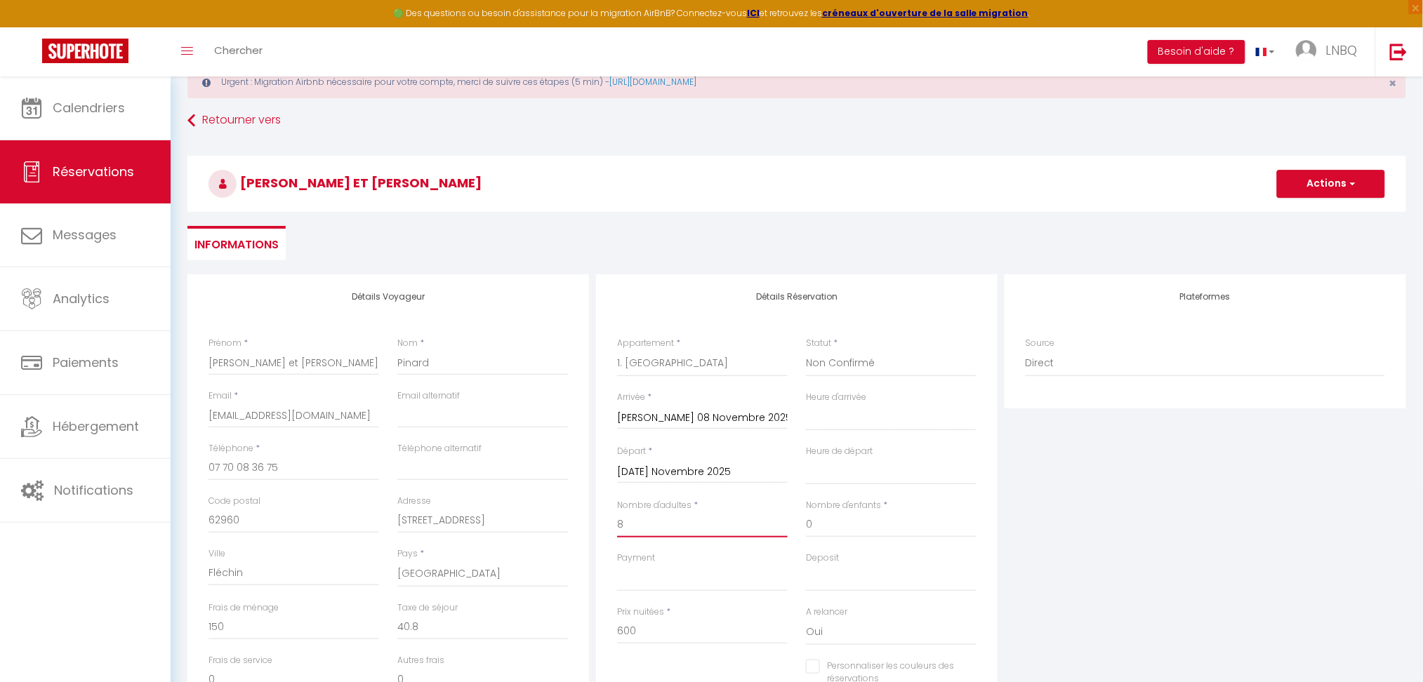
scroll to position [0, 0]
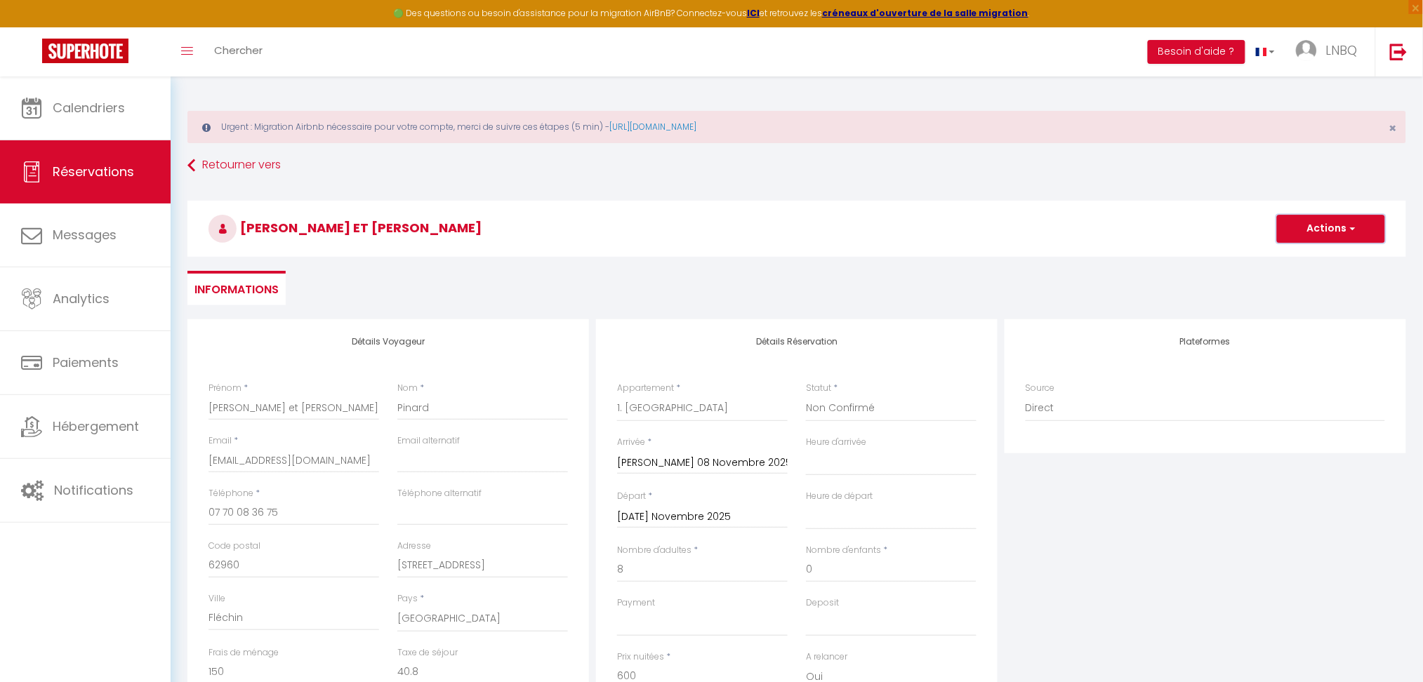
click at [1335, 233] on button "Actions" at bounding box center [1331, 229] width 108 height 28
click at [1312, 260] on link "Enregistrer" at bounding box center [1316, 260] width 111 height 18
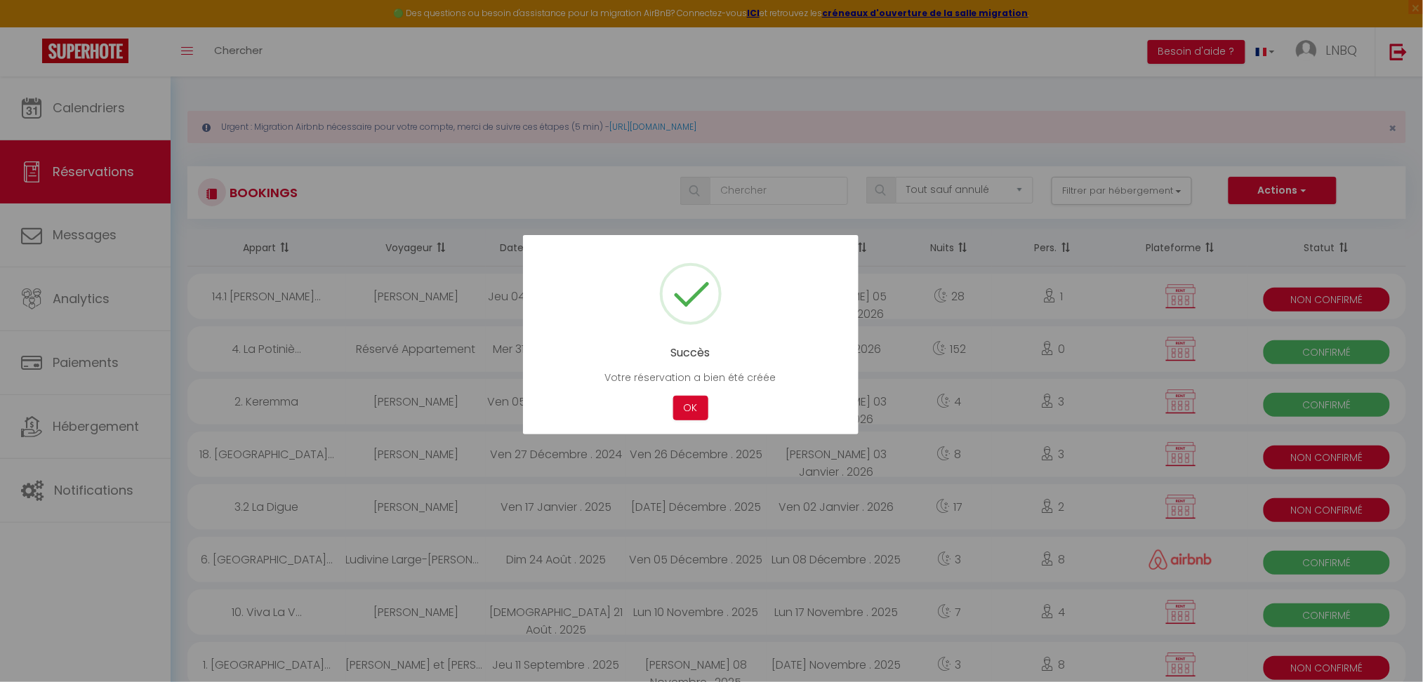
click at [694, 413] on button "OK" at bounding box center [690, 408] width 35 height 25
